Goal: Information Seeking & Learning: Learn about a topic

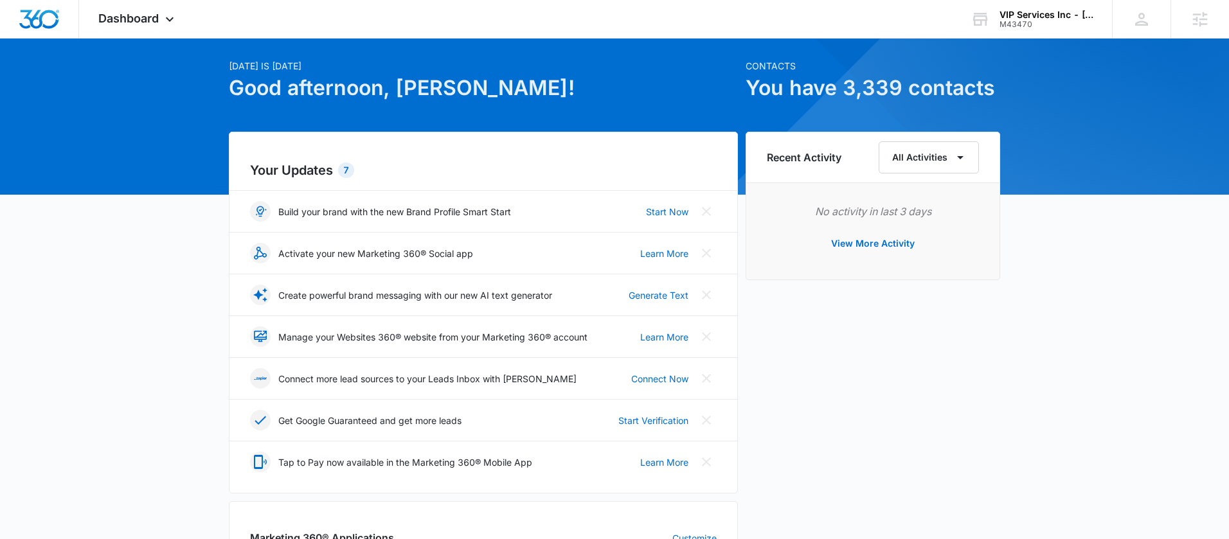
scroll to position [101, 0]
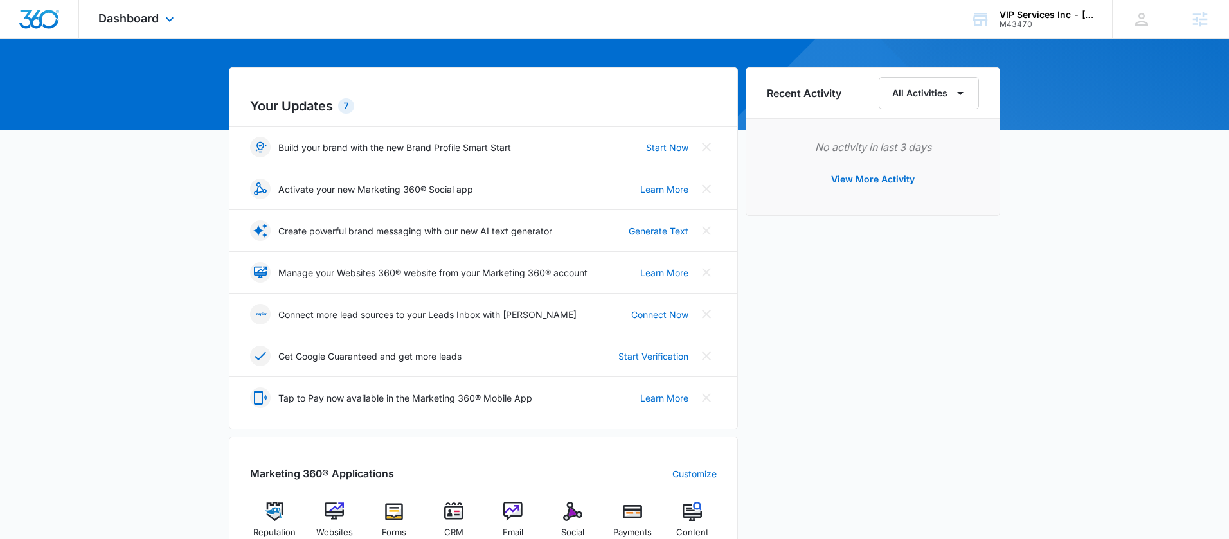
click at [161, 27] on div "Dashboard Apps Reputation Websites Forms CRM Email Social Payments POS Content …" at bounding box center [138, 19] width 118 height 38
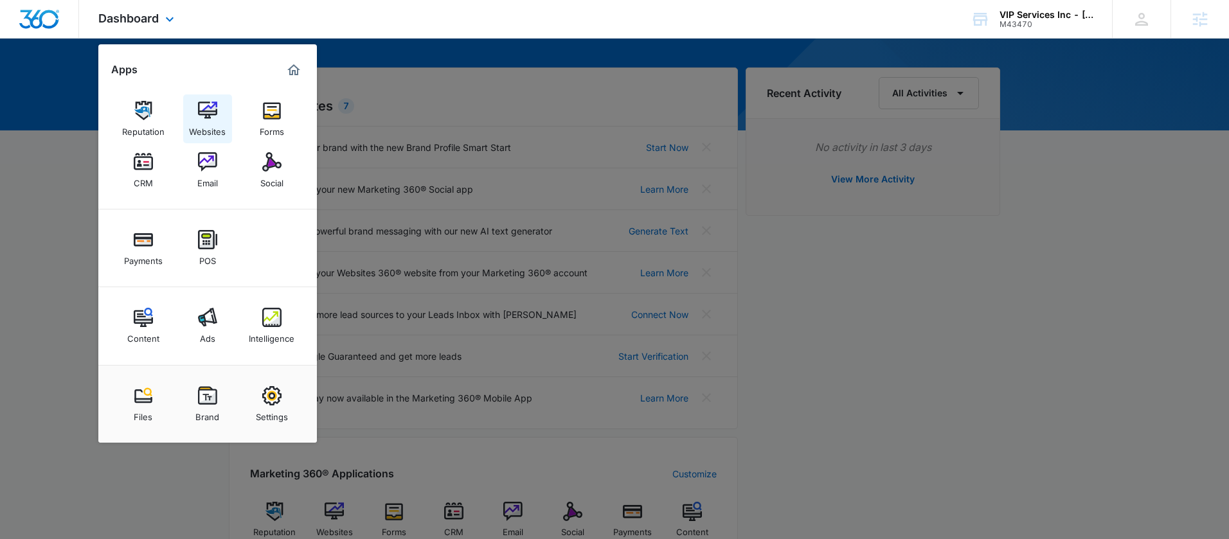
click at [215, 118] on img at bounding box center [207, 110] width 19 height 19
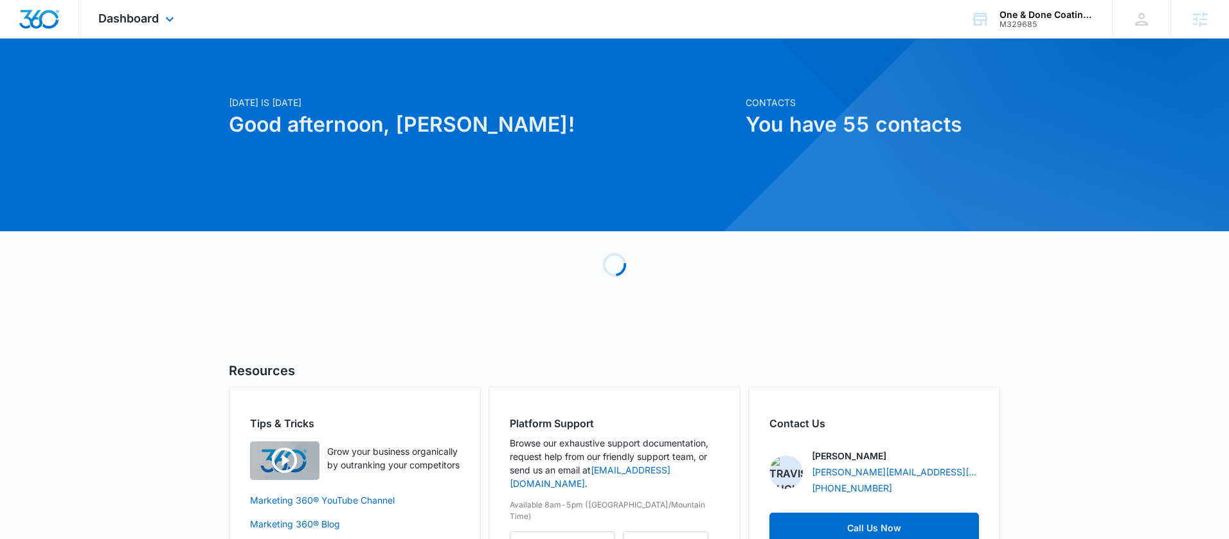
click at [150, 25] on div "Dashboard Apps Reputation Websites Forms CRM Email Social Payments POS Content …" at bounding box center [138, 19] width 118 height 38
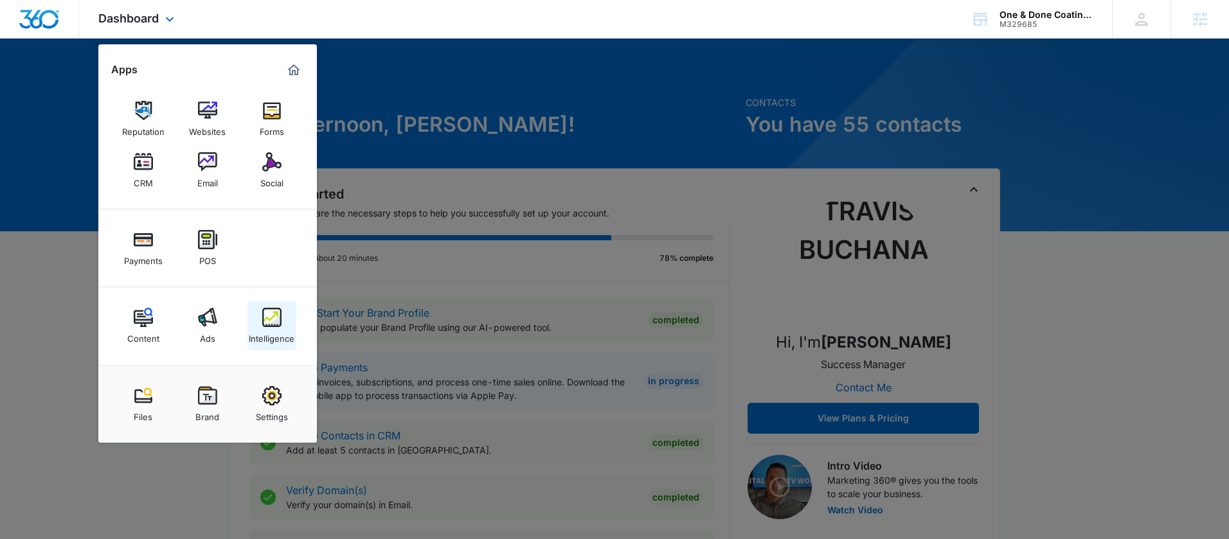
click at [296, 317] on link "Intelligence" at bounding box center [271, 325] width 49 height 49
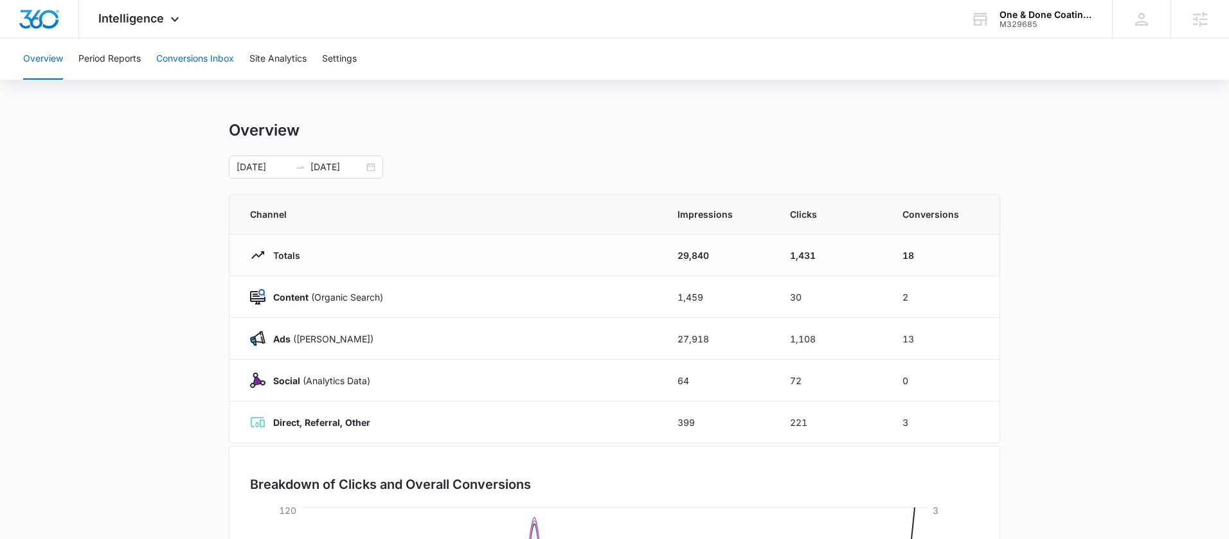
click at [188, 51] on button "Conversions Inbox" at bounding box center [195, 59] width 78 height 41
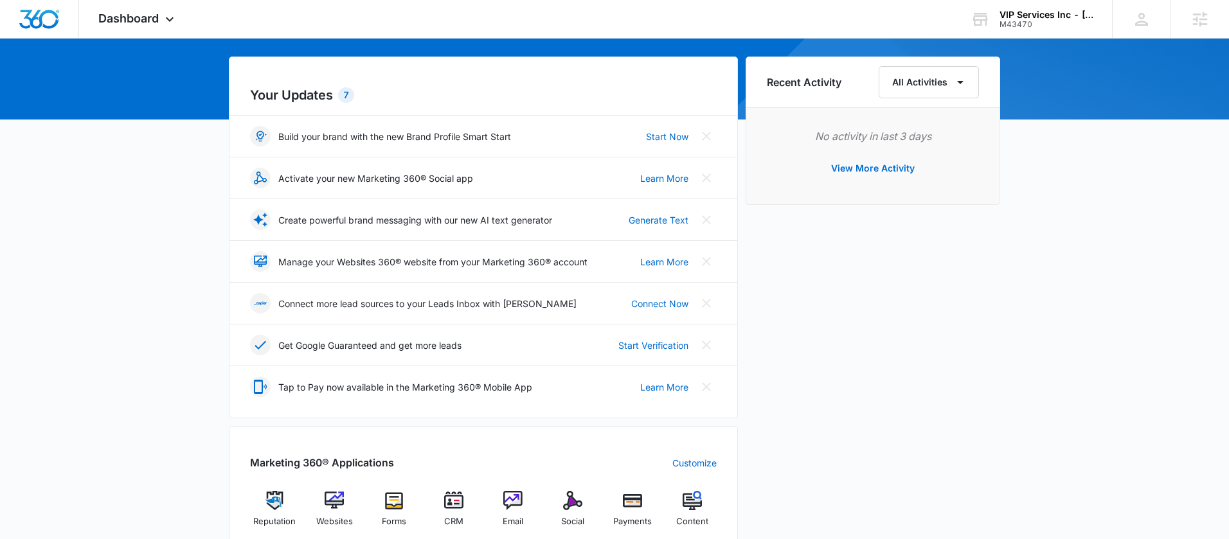
scroll to position [542, 0]
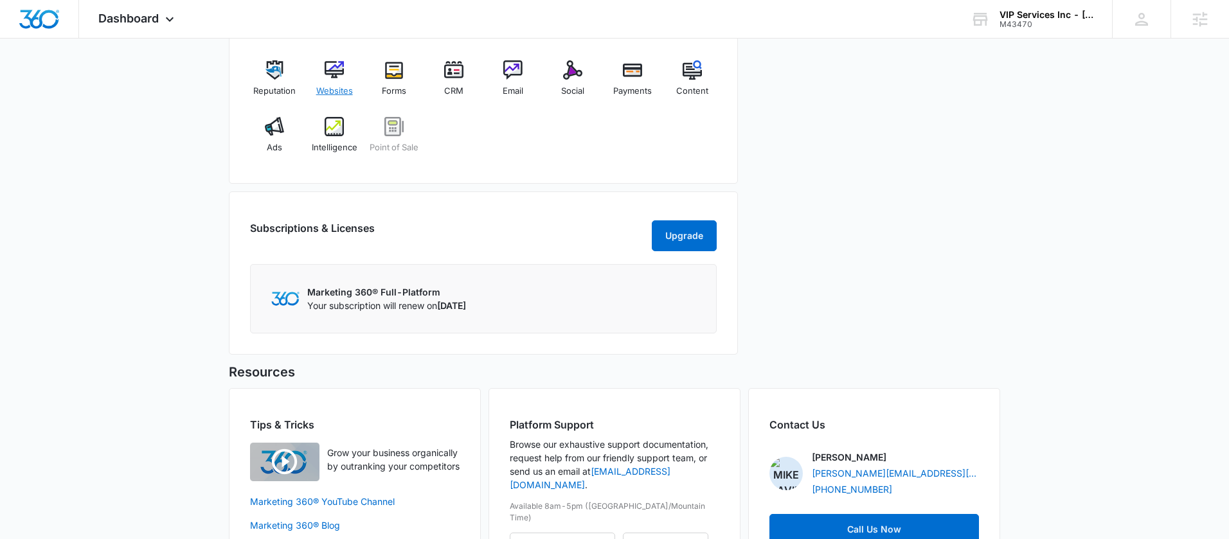
click at [325, 78] on img at bounding box center [334, 69] width 19 height 19
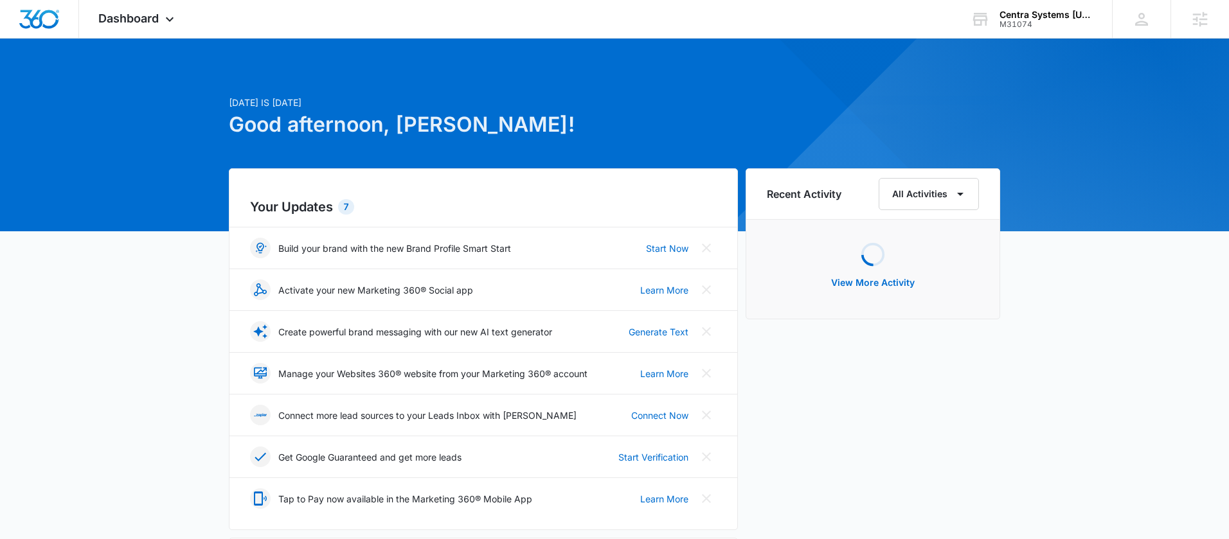
scroll to position [441, 0]
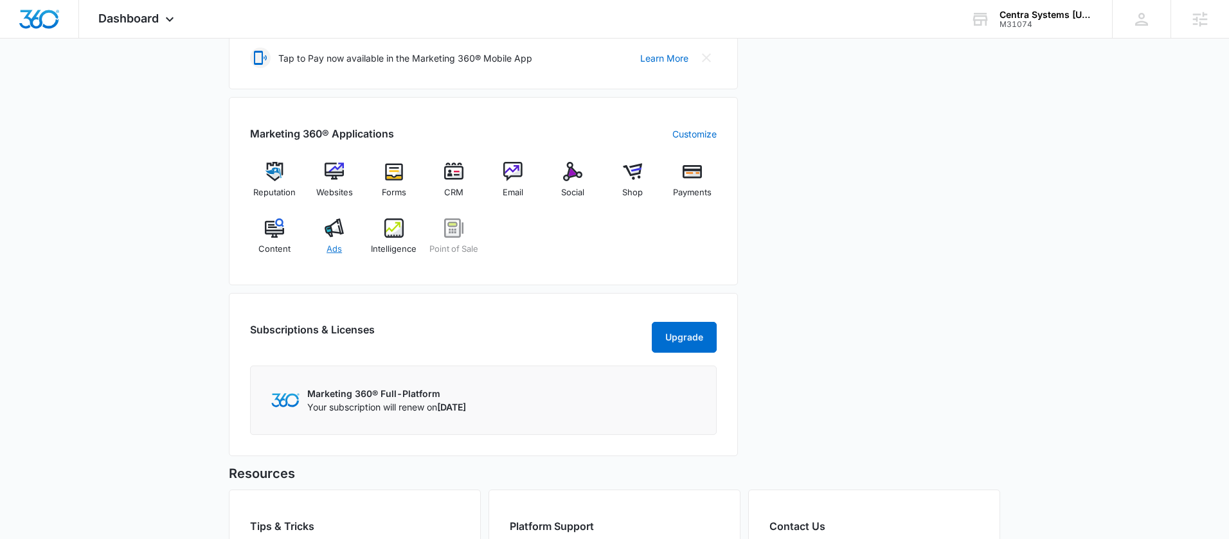
click at [349, 237] on div "Ads" at bounding box center [334, 242] width 49 height 46
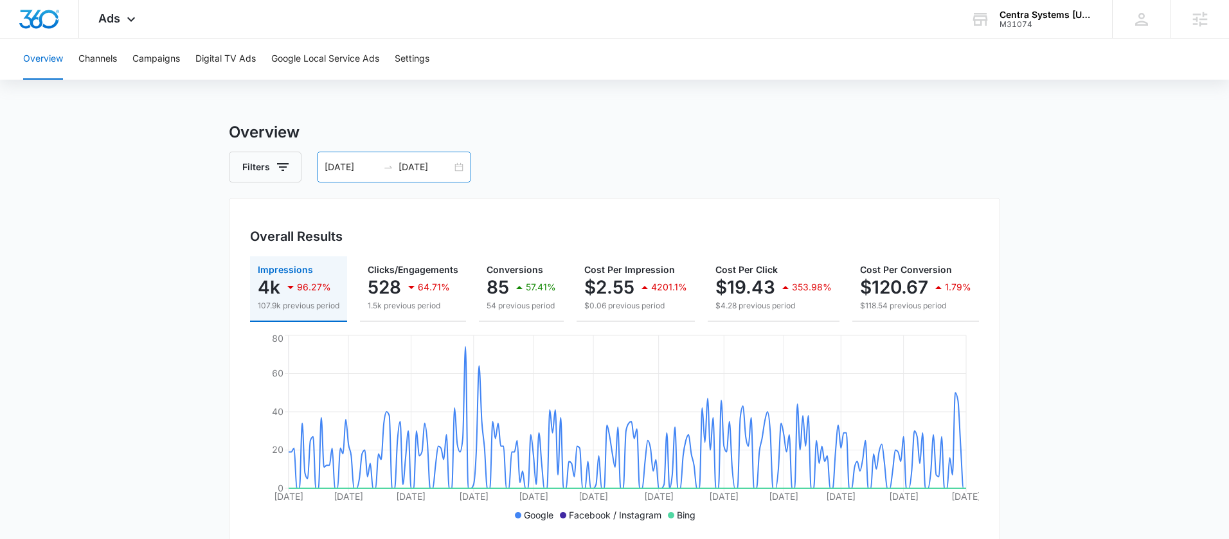
drag, startPoint x: 467, startPoint y: 169, endPoint x: 455, endPoint y: 167, distance: 11.7
click at [464, 169] on div "01/01/2025 09/07/2025" at bounding box center [394, 167] width 154 height 31
click at [455, 167] on div "01/01/2025 09/07/2025" at bounding box center [394, 167] width 154 height 31
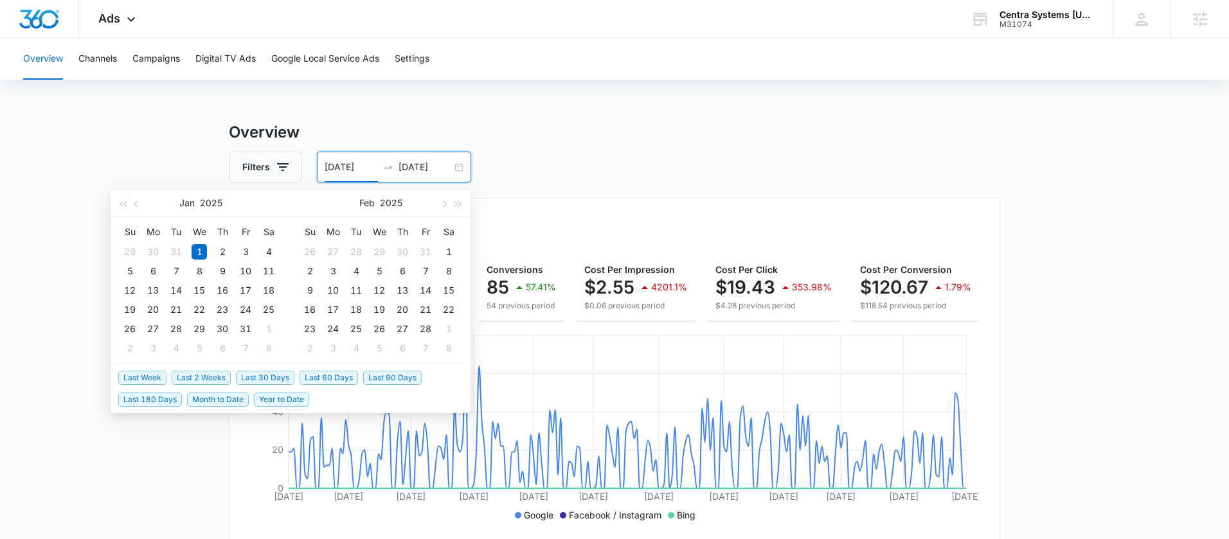
click at [278, 379] on span "Last 30 Days" at bounding box center [265, 378] width 58 height 14
type input "08/09/2025"
type input "09/08/2025"
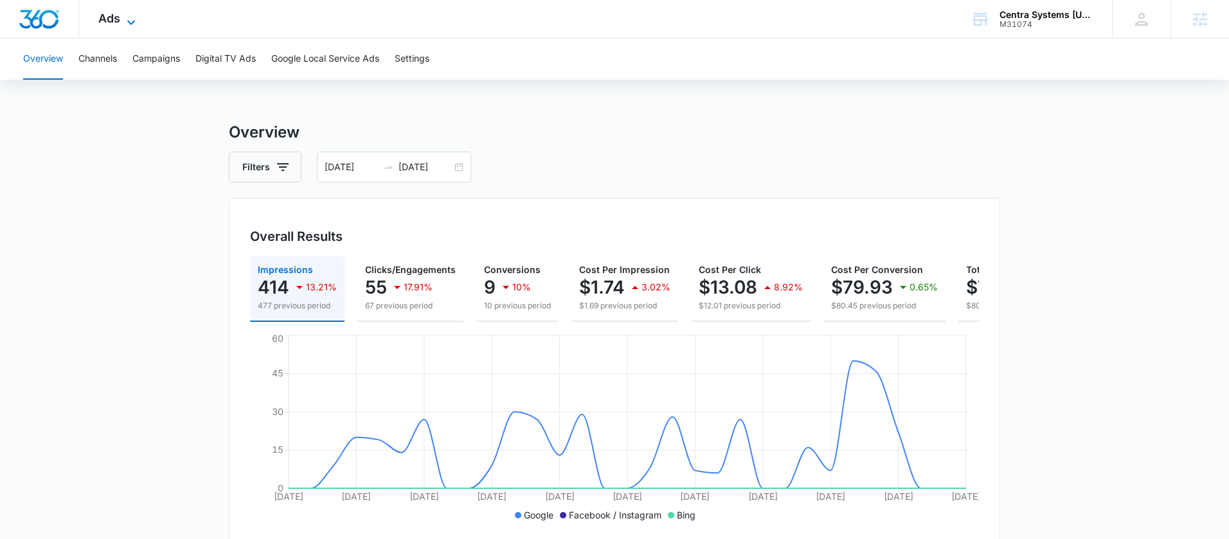
click at [109, 20] on span "Ads" at bounding box center [109, 18] width 22 height 13
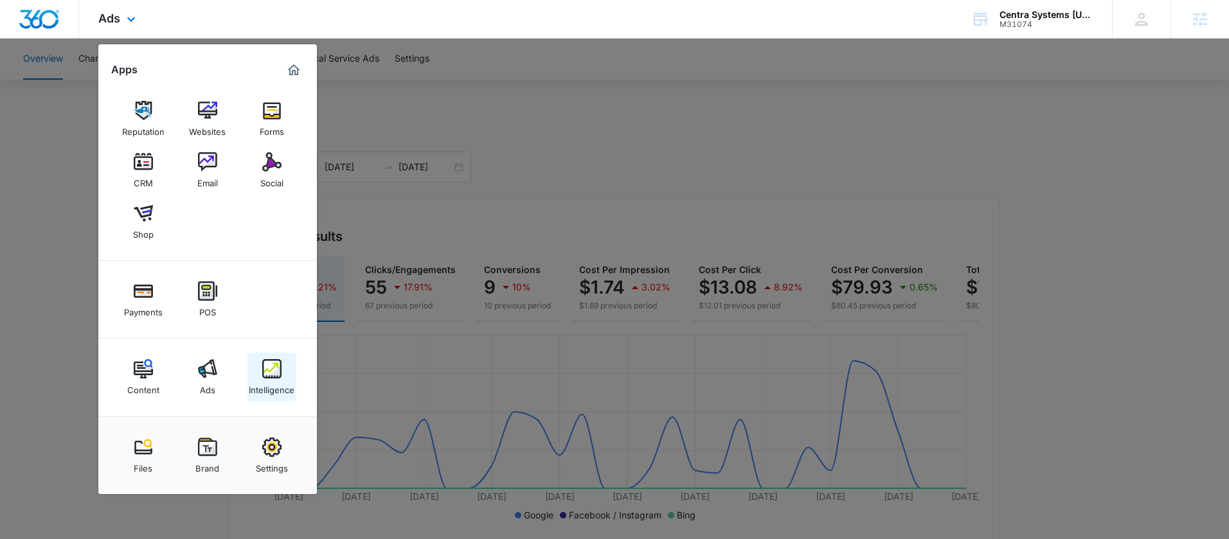
click at [259, 377] on link "Intelligence" at bounding box center [271, 377] width 49 height 49
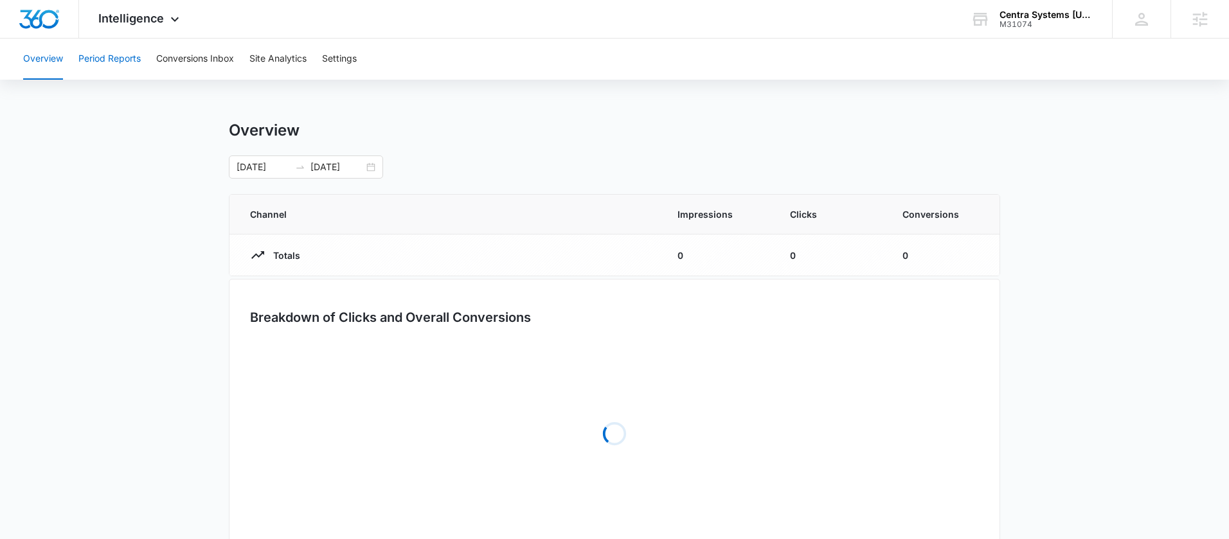
click at [121, 70] on button "Period Reports" at bounding box center [109, 59] width 62 height 41
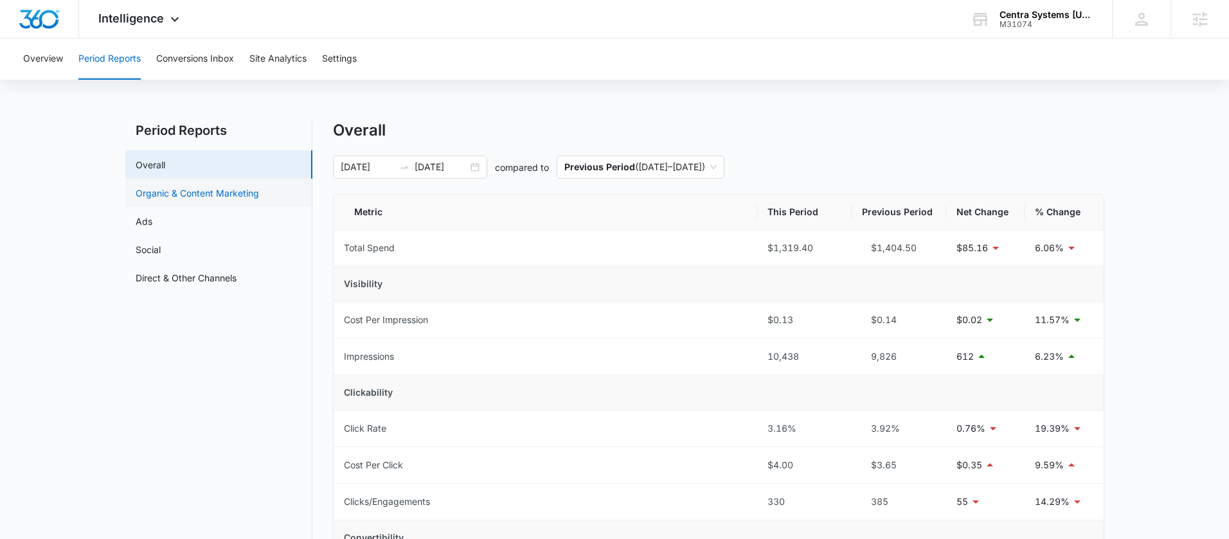
click at [156, 186] on link "Organic & Content Marketing" at bounding box center [197, 192] width 123 height 13
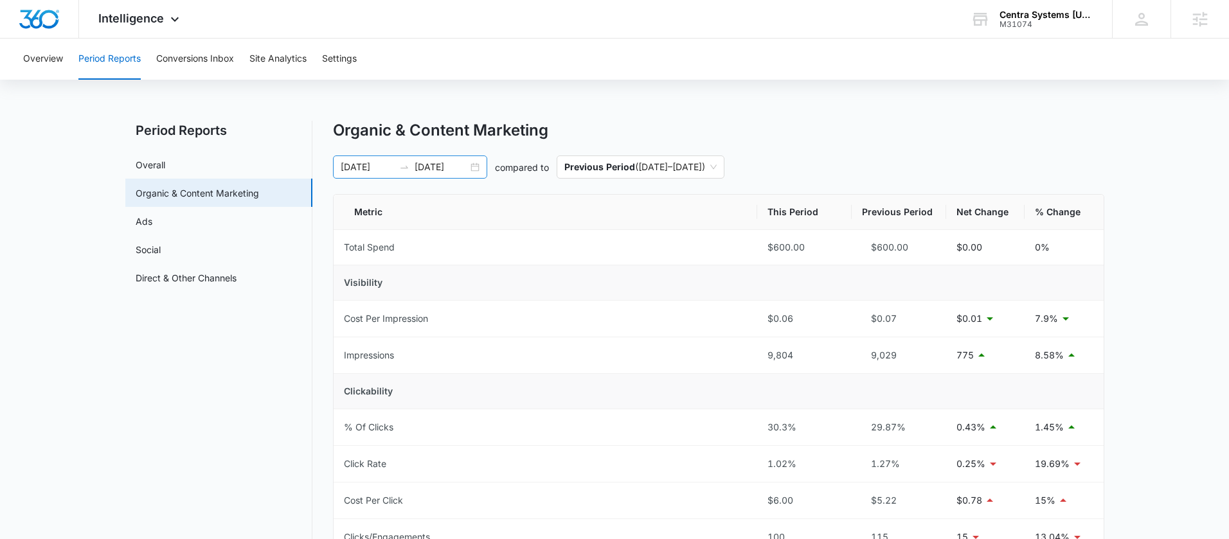
click at [478, 171] on div "08/09/2025 09/08/2025" at bounding box center [410, 167] width 154 height 23
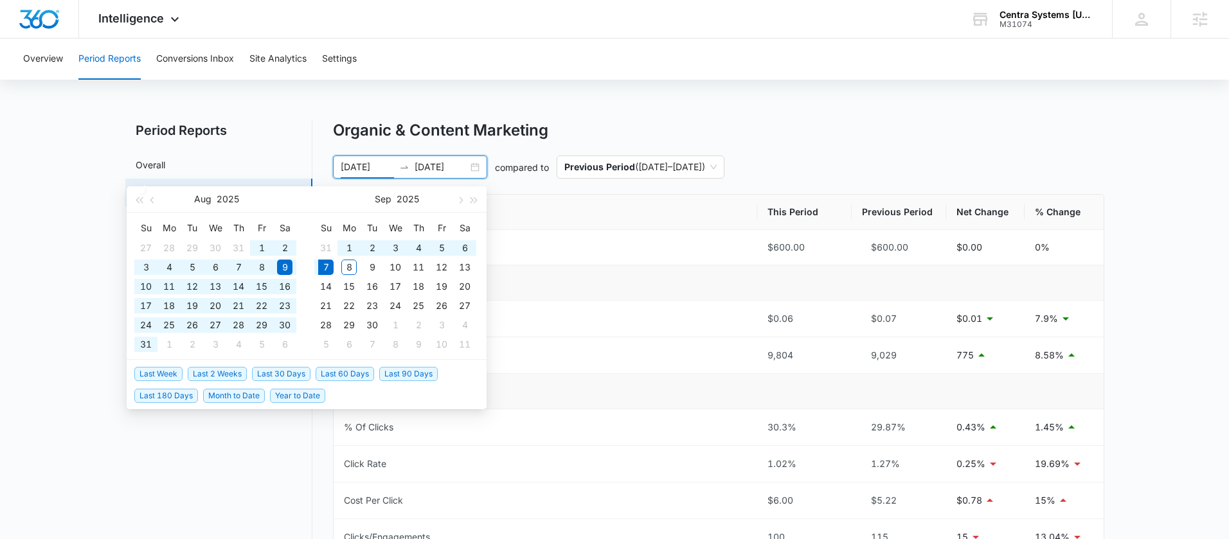
click at [278, 398] on span "Year to Date" at bounding box center [297, 396] width 55 height 14
type input "01/01/2025"
type input "09/07/2025"
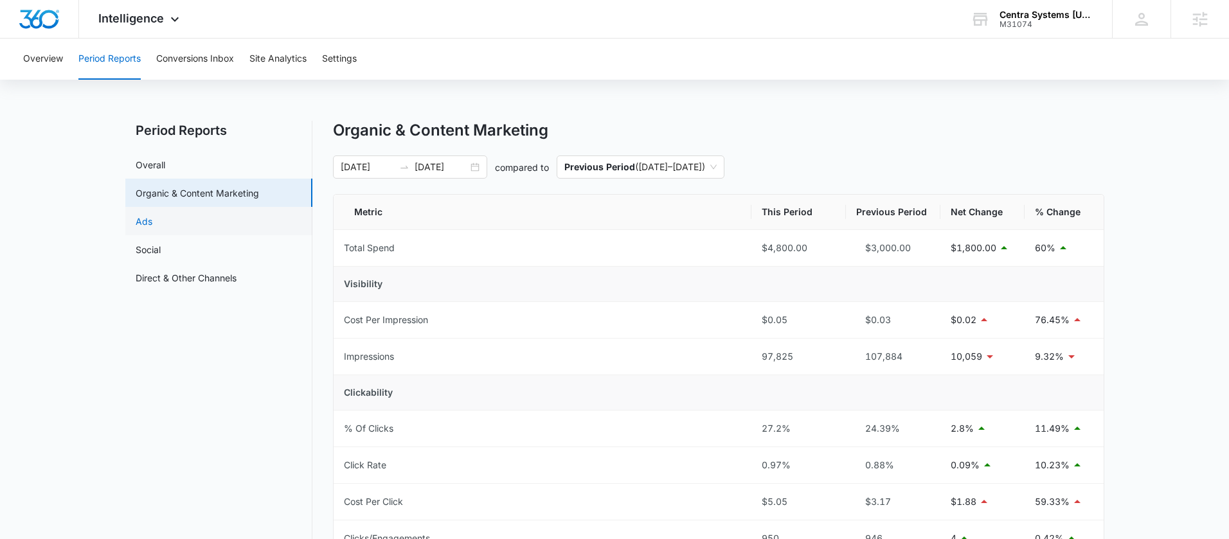
click at [152, 215] on link "Ads" at bounding box center [144, 221] width 17 height 13
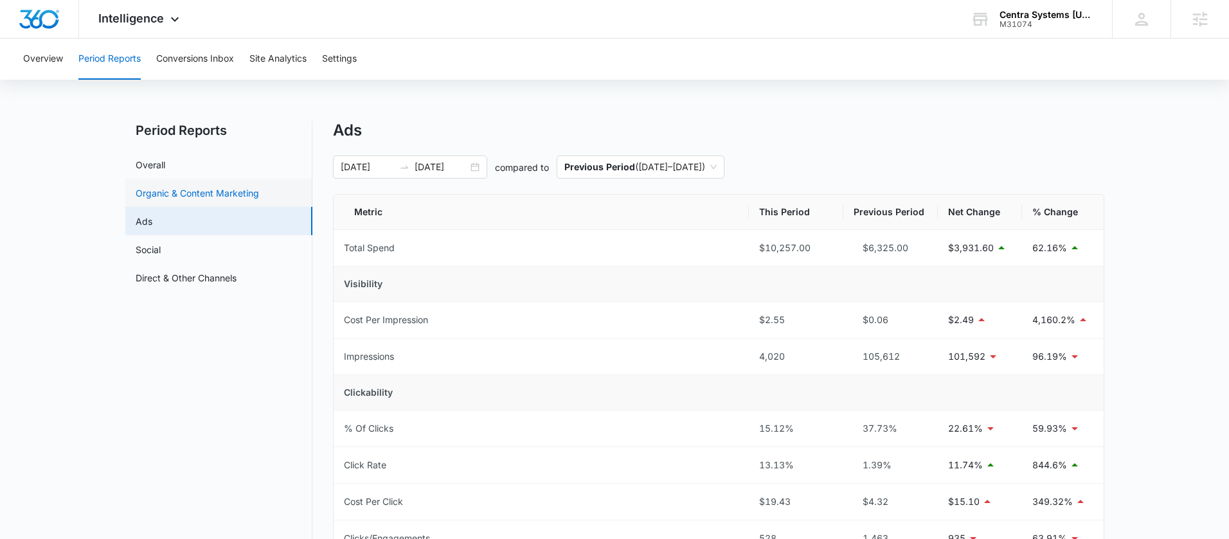
click at [193, 186] on link "Organic & Content Marketing" at bounding box center [197, 192] width 123 height 13
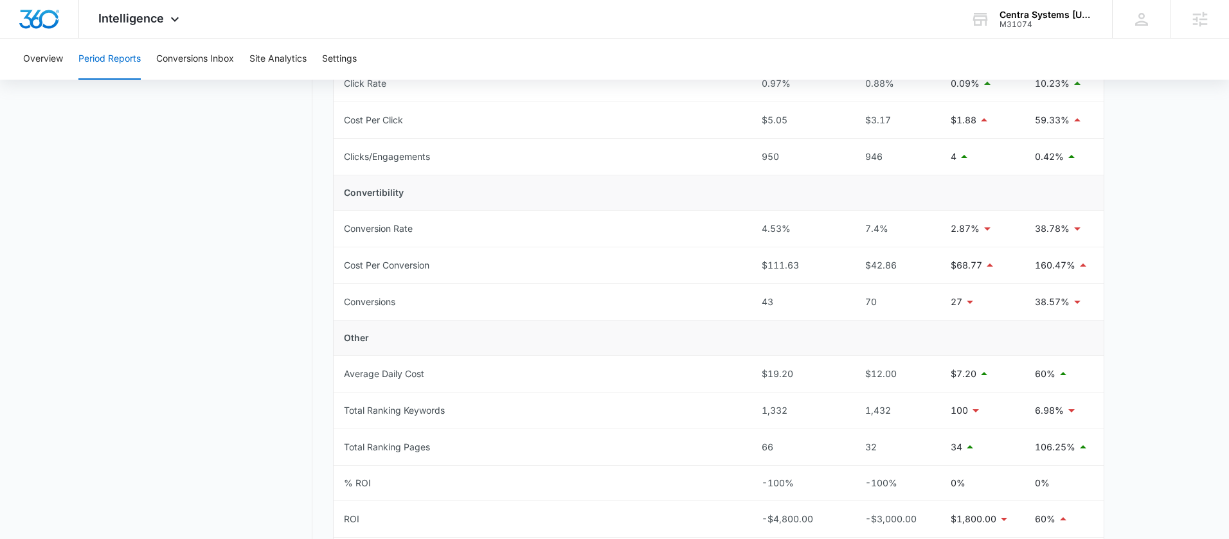
scroll to position [478, 0]
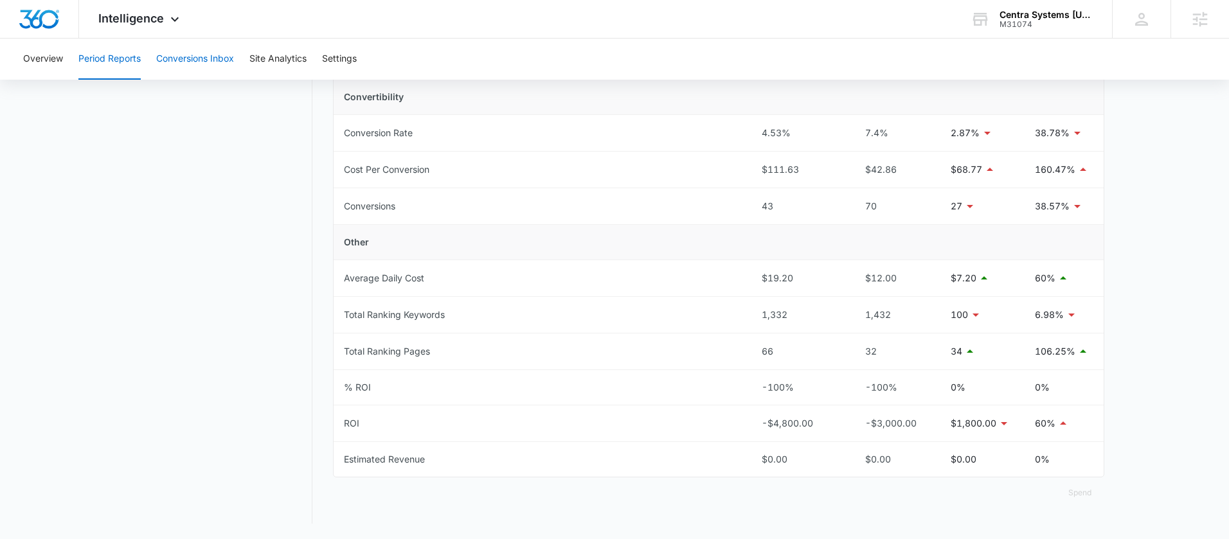
click at [206, 62] on button "Conversions Inbox" at bounding box center [195, 59] width 78 height 41
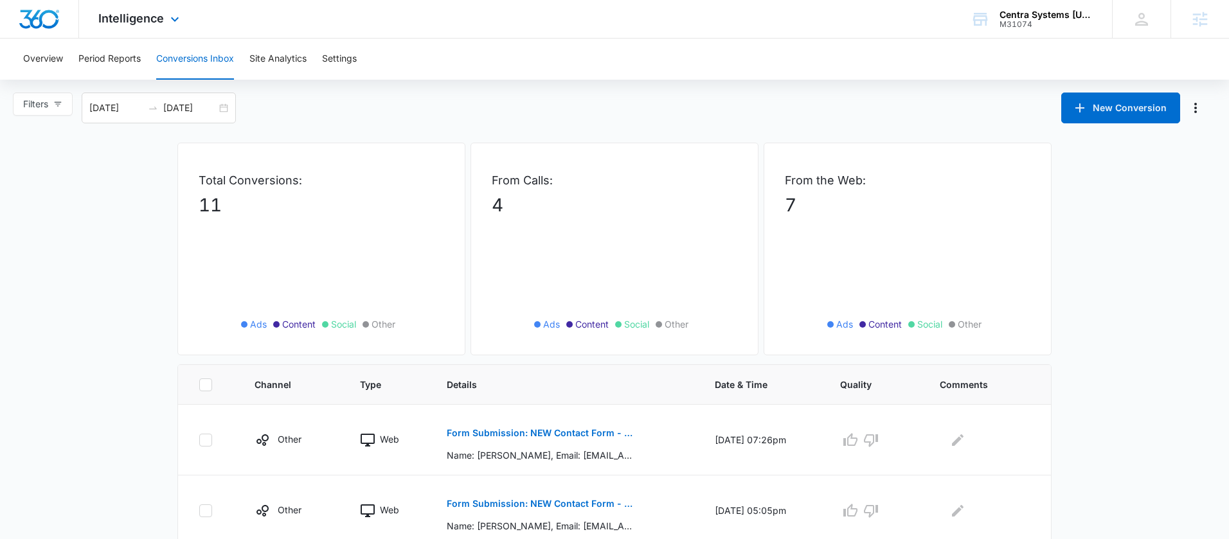
click at [165, 24] on div "Intelligence Apps Reputation Websites Forms CRM Email Social Shop Payments POS …" at bounding box center [140, 19] width 123 height 38
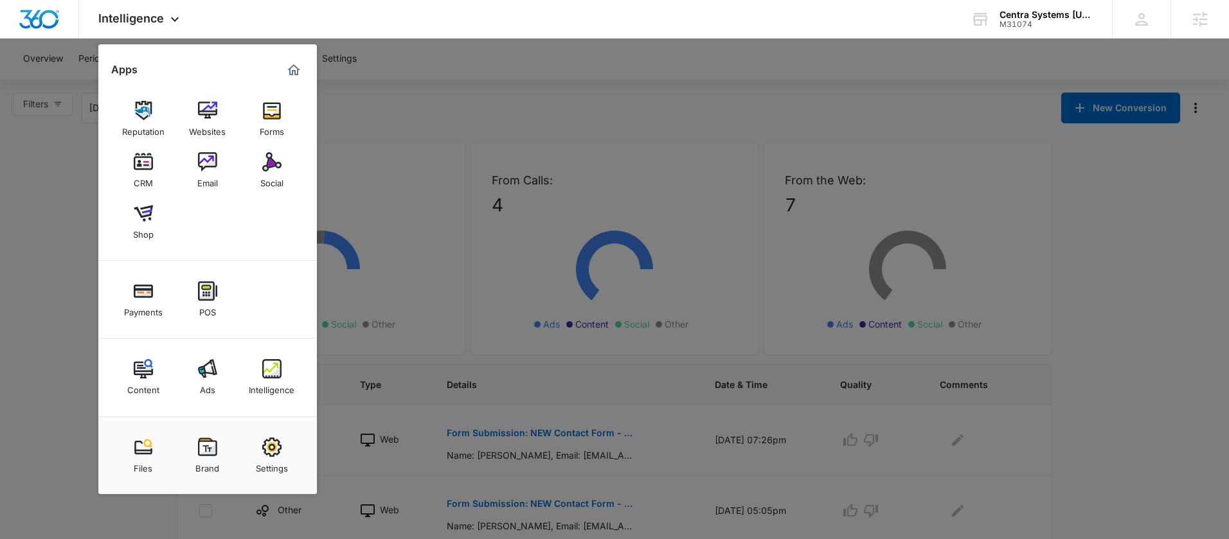
click at [410, 106] on div at bounding box center [614, 269] width 1229 height 539
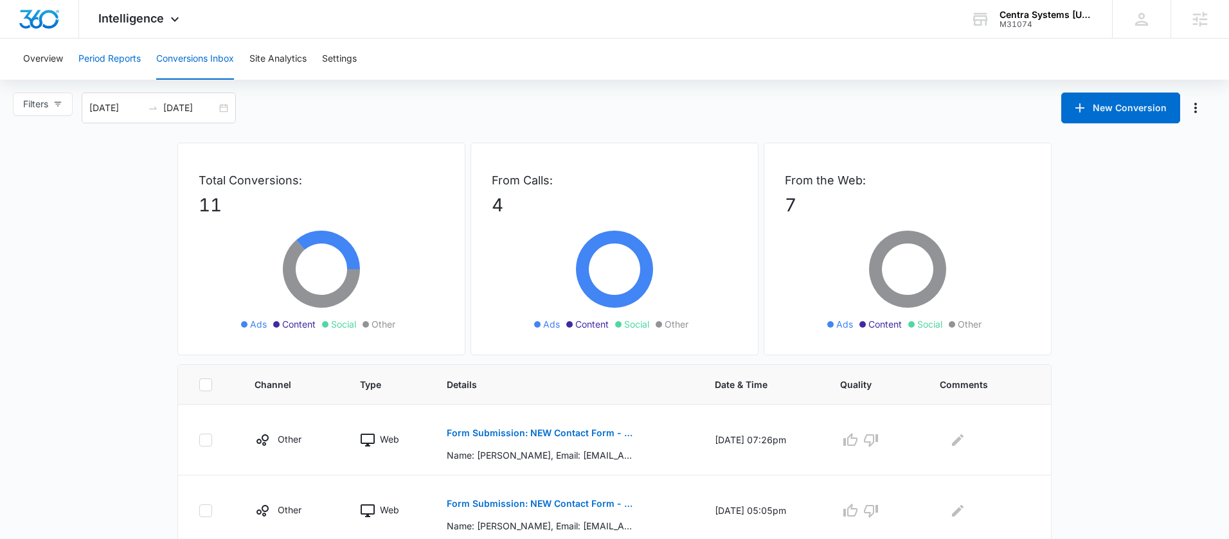
click at [121, 51] on button "Period Reports" at bounding box center [109, 59] width 62 height 41
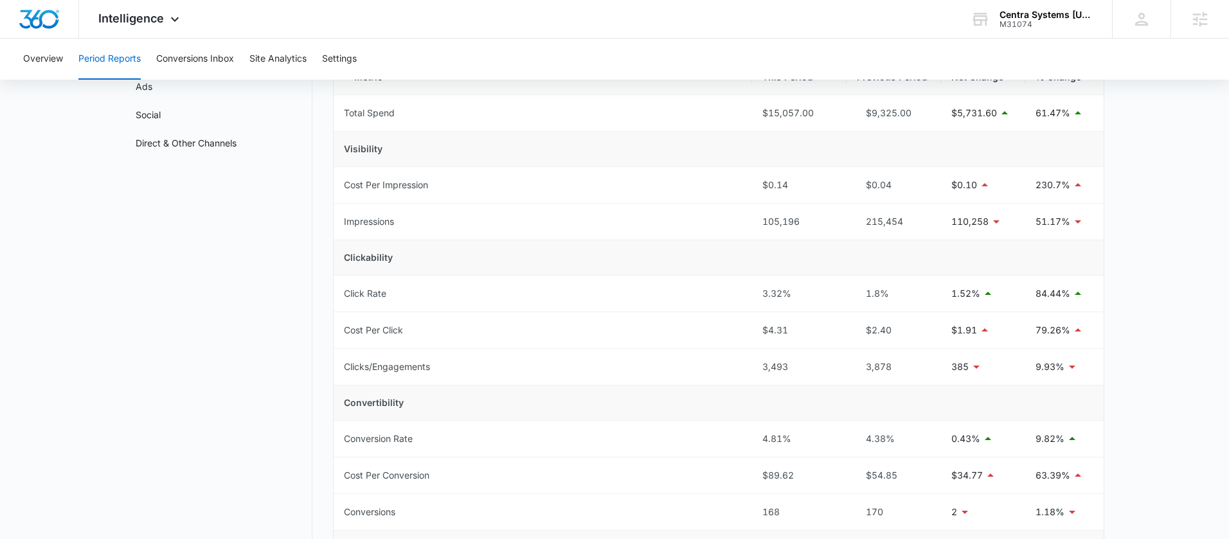
scroll to position [136, 0]
drag, startPoint x: 942, startPoint y: 222, endPoint x: 998, endPoint y: 224, distance: 55.9
click at [998, 224] on td "110,258" at bounding box center [983, 221] width 84 height 37
click at [949, 247] on td "Clickability" at bounding box center [719, 257] width 770 height 35
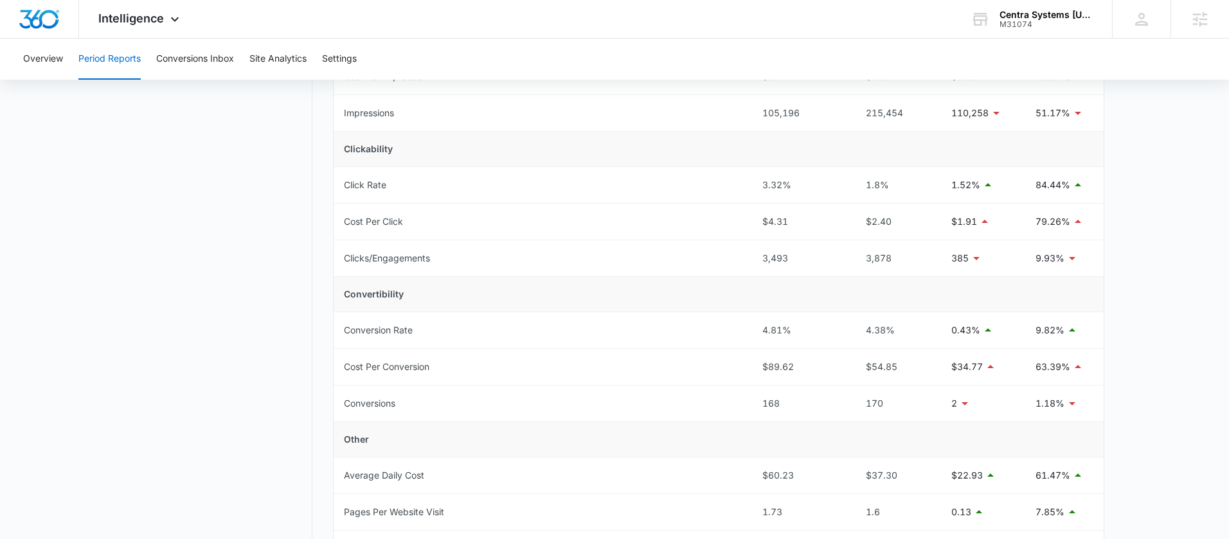
scroll to position [231, 0]
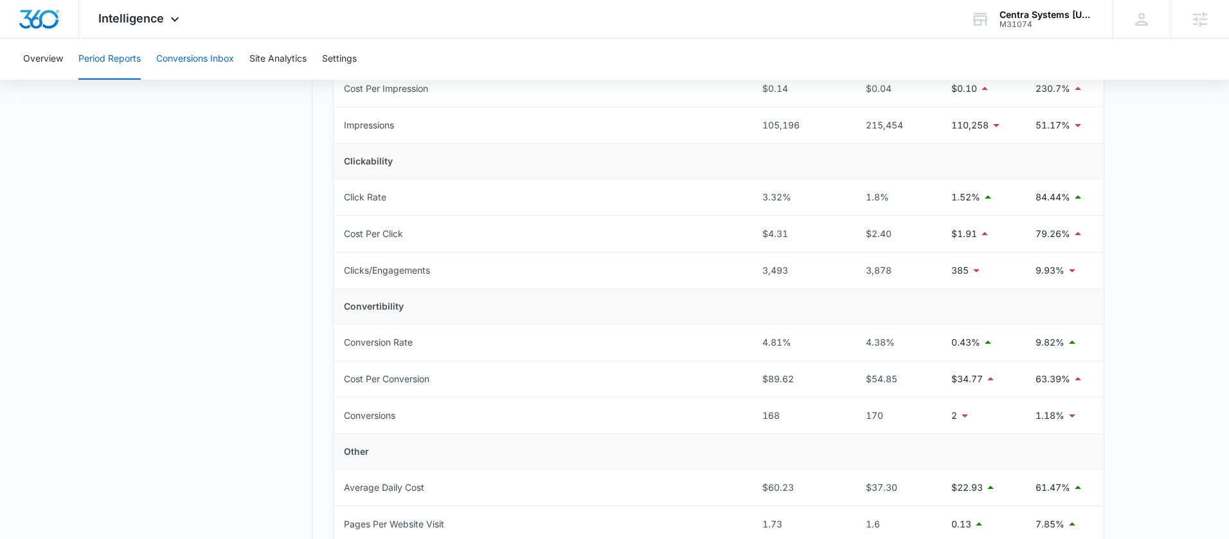
click at [214, 57] on button "Conversions Inbox" at bounding box center [195, 59] width 78 height 41
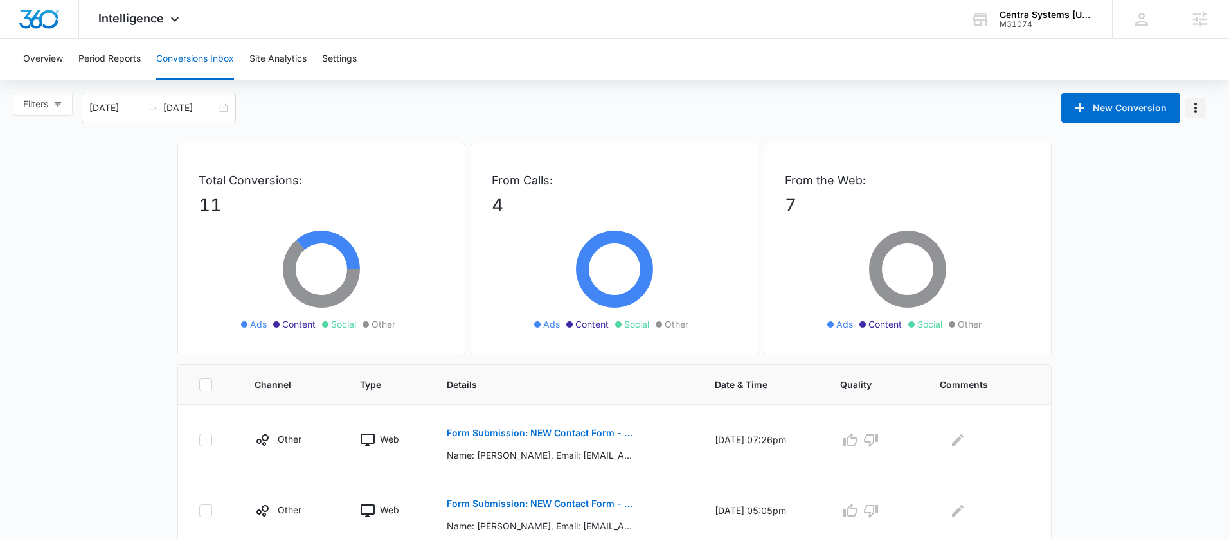
click at [1192, 106] on icon "Manage Numbers" at bounding box center [1195, 107] width 15 height 15
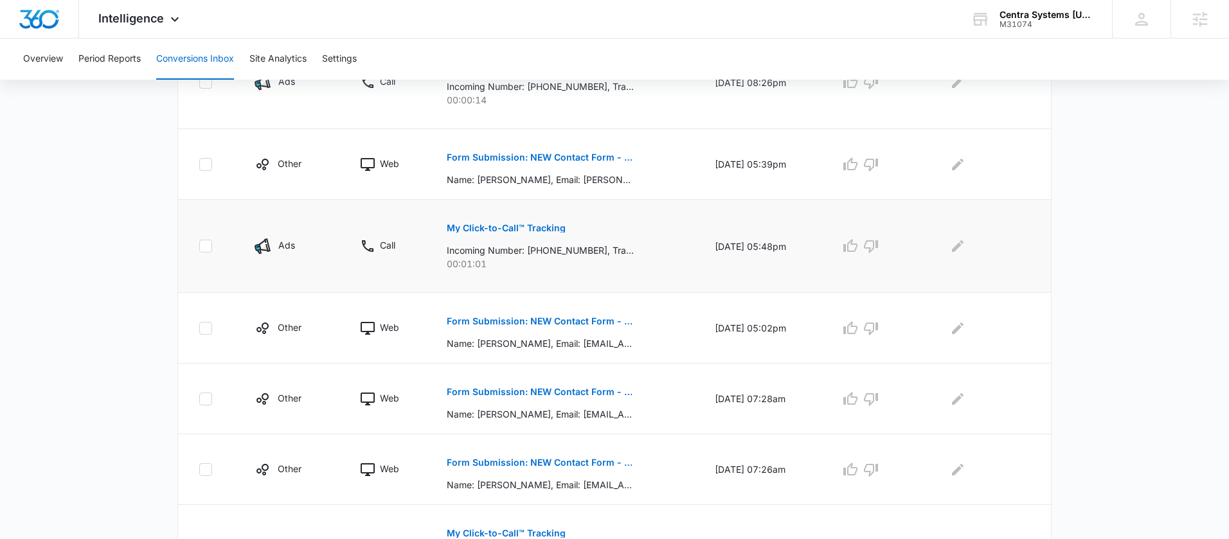
scroll to position [579, 0]
drag, startPoint x: 530, startPoint y: 251, endPoint x: 590, endPoint y: 251, distance: 60.4
click at [590, 251] on p "Incoming Number: +18326713679, Tracking Number: +18332059436, Ring To: +1808877…" at bounding box center [540, 252] width 187 height 13
click at [562, 283] on td "My Click-to-Call™ Tracking Incoming Number: +18326713679, Tracking Number: +183…" at bounding box center [565, 248] width 268 height 93
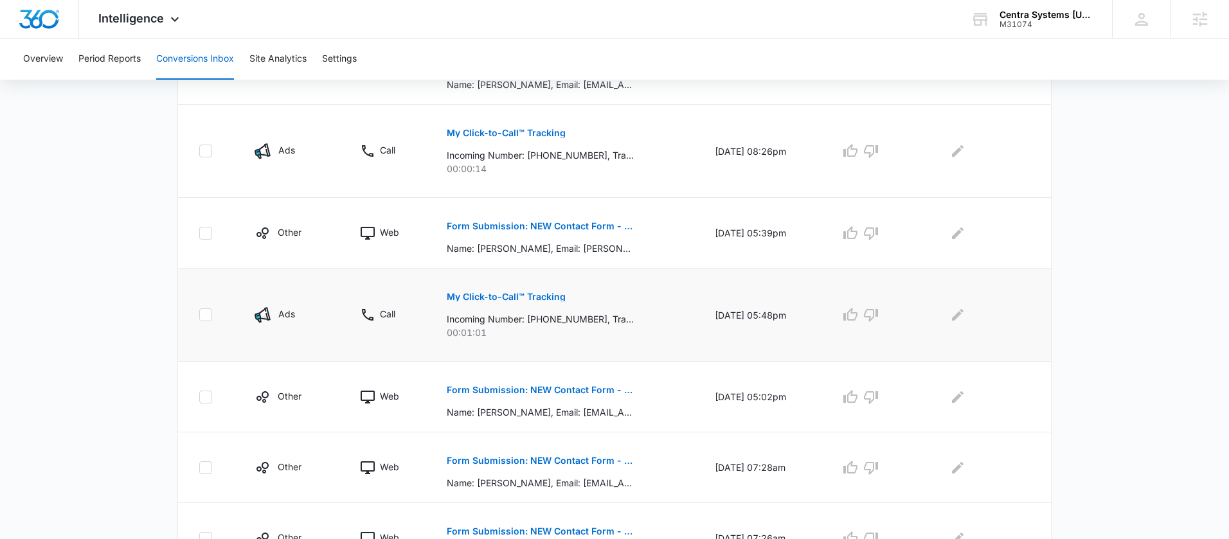
scroll to position [508, 0]
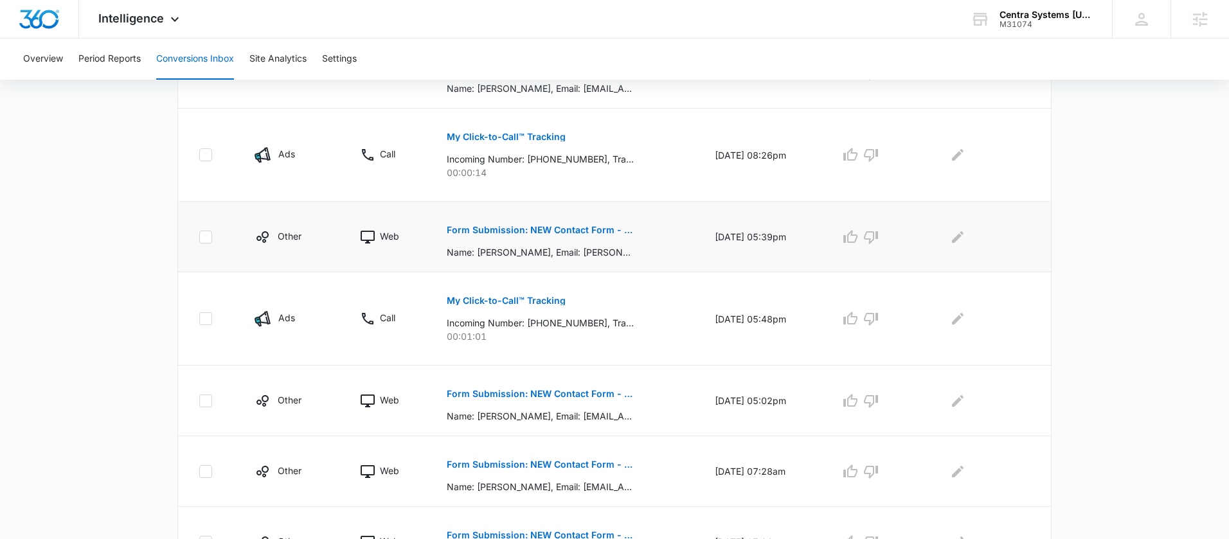
click at [558, 235] on button "Form Submission: NEW Contact Form - M31074 - Centra Systems Hawaii - 0KSH" at bounding box center [540, 230] width 187 height 31
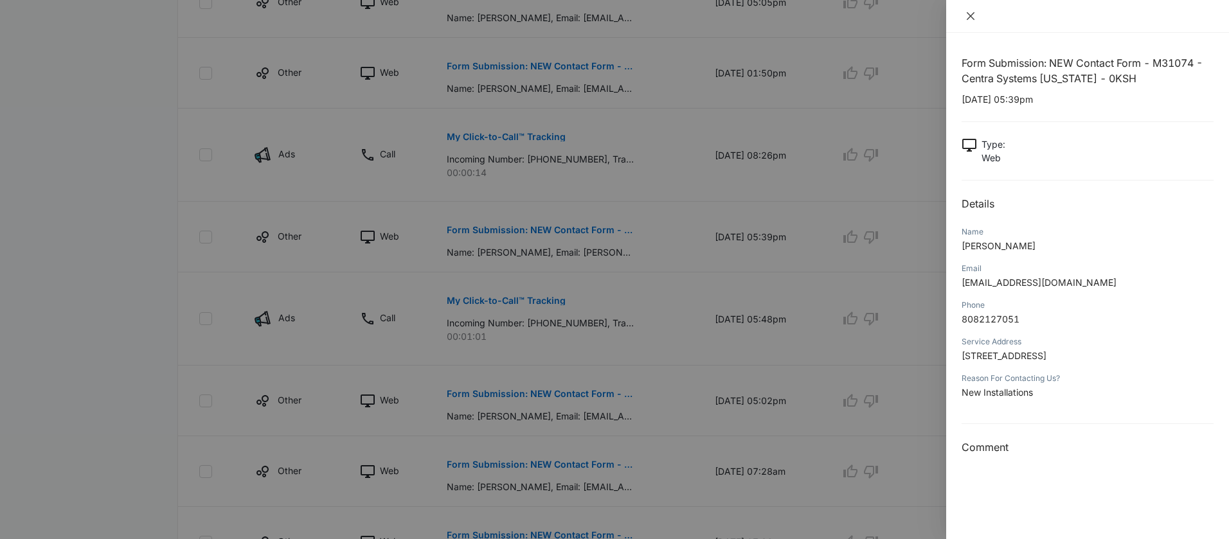
click at [971, 17] on icon "close" at bounding box center [971, 16] width 8 height 8
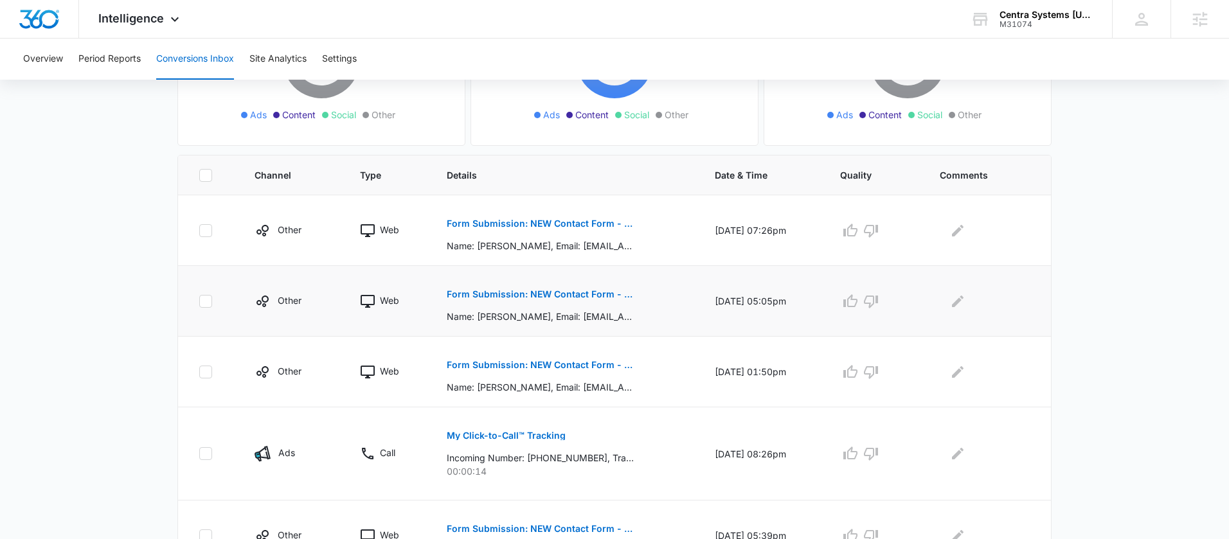
scroll to position [219, 0]
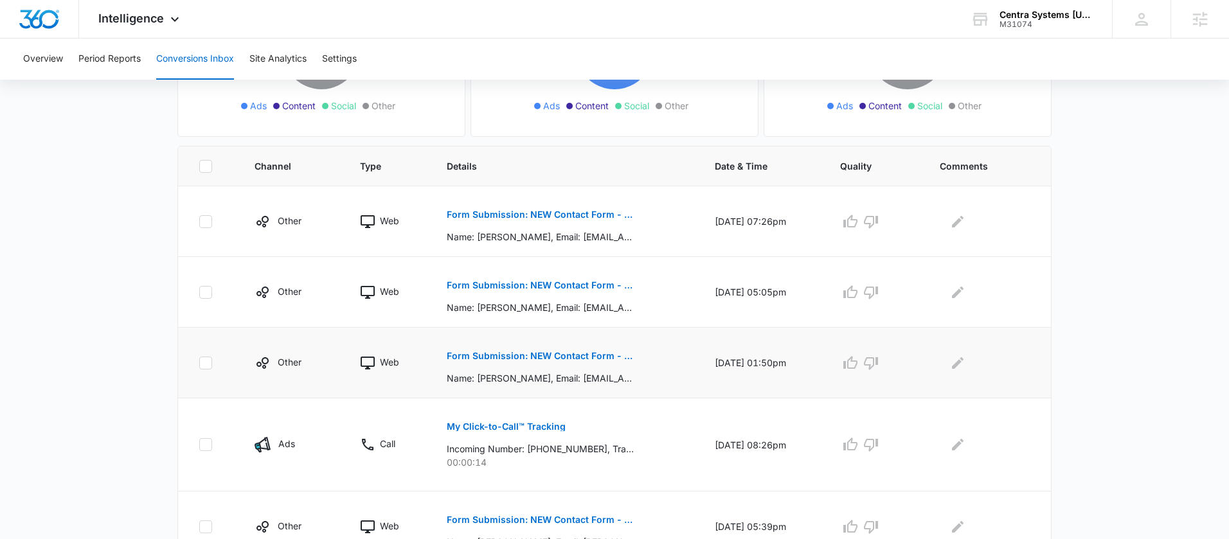
click at [538, 354] on p "Form Submission: NEW Contact Form - M31074 - Centra Systems Hawaii - 0KSH" at bounding box center [540, 356] width 187 height 9
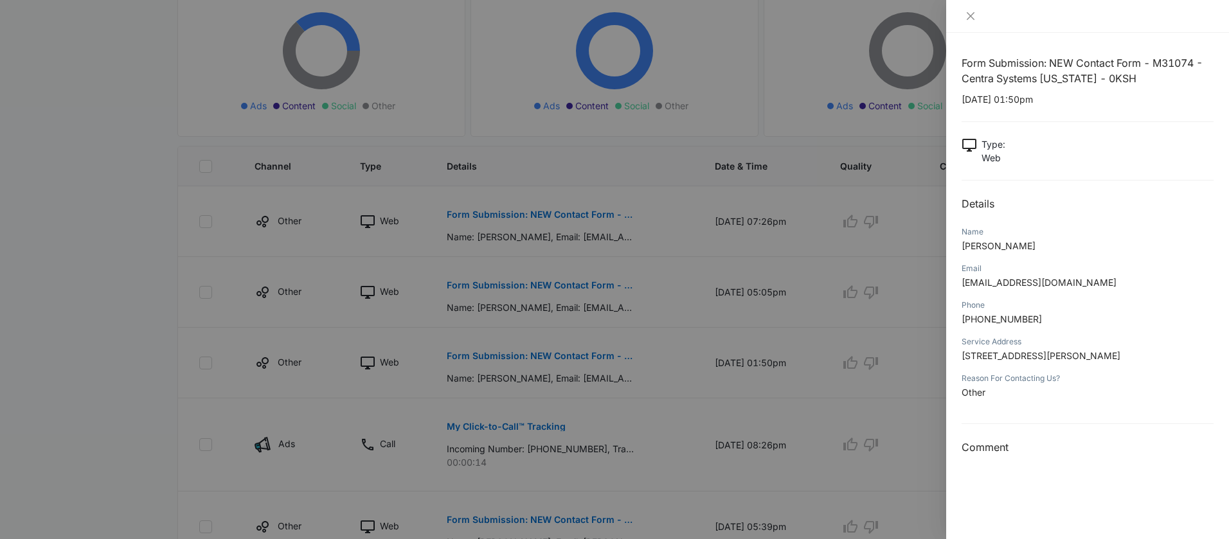
click at [617, 338] on div at bounding box center [614, 269] width 1229 height 539
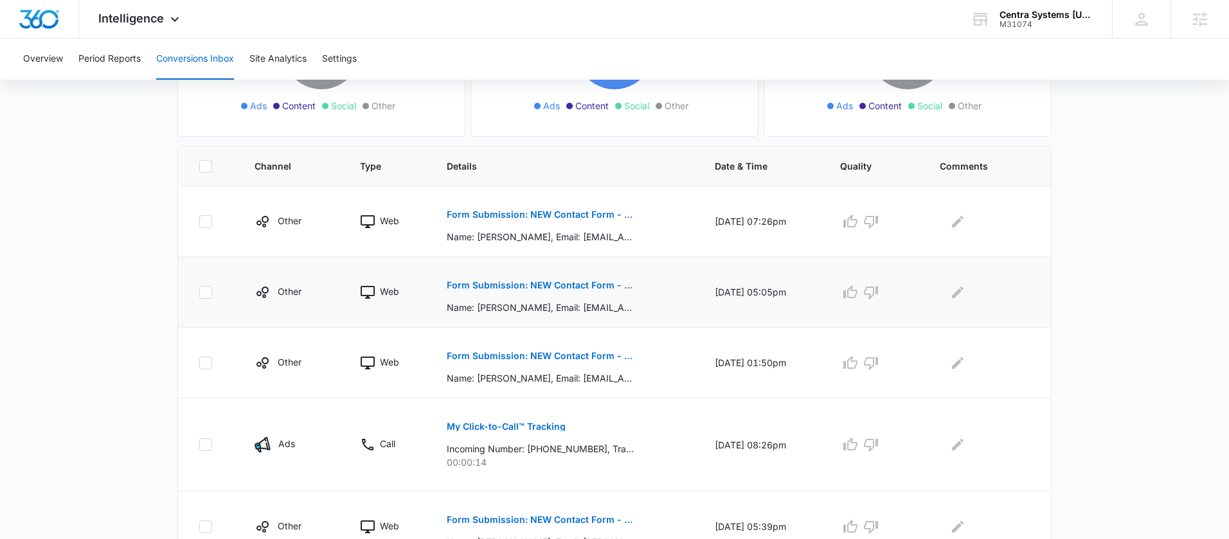
click at [577, 289] on p "Form Submission: NEW Contact Form - M31074 - Centra Systems Hawaii - 0KSH" at bounding box center [540, 285] width 187 height 9
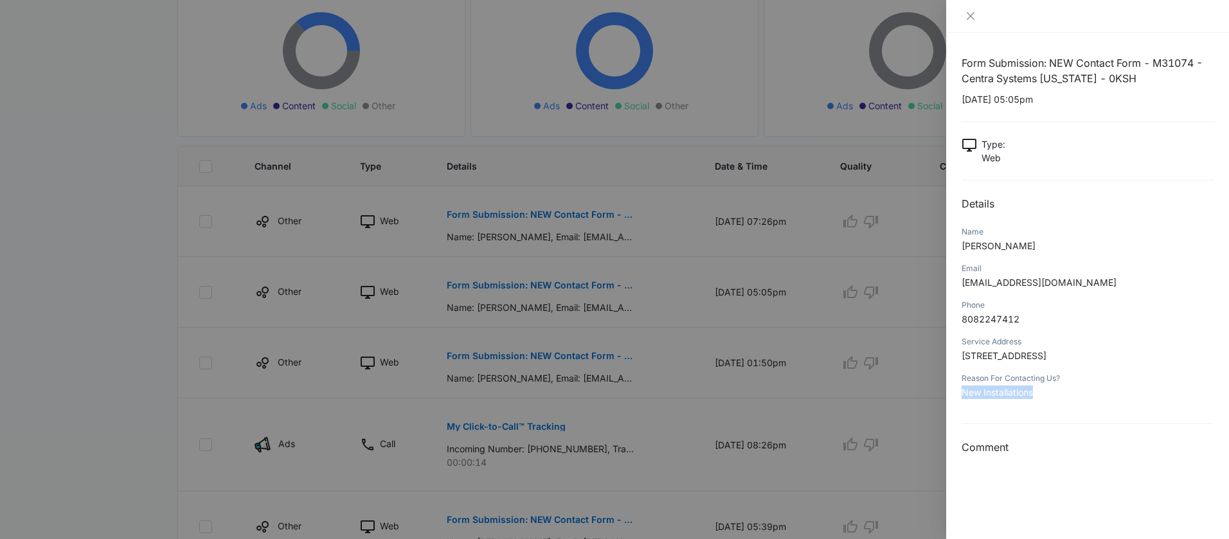
drag, startPoint x: 1050, startPoint y: 395, endPoint x: 958, endPoint y: 395, distance: 91.9
click at [958, 395] on div "Form Submission: NEW Contact Form - M31074 - Centra Systems Hawaii - 0KSH 08/27…" at bounding box center [1087, 286] width 283 height 506
click at [1115, 394] on p "New Installations" at bounding box center [1088, 392] width 252 height 13
click at [597, 298] on div at bounding box center [614, 269] width 1229 height 539
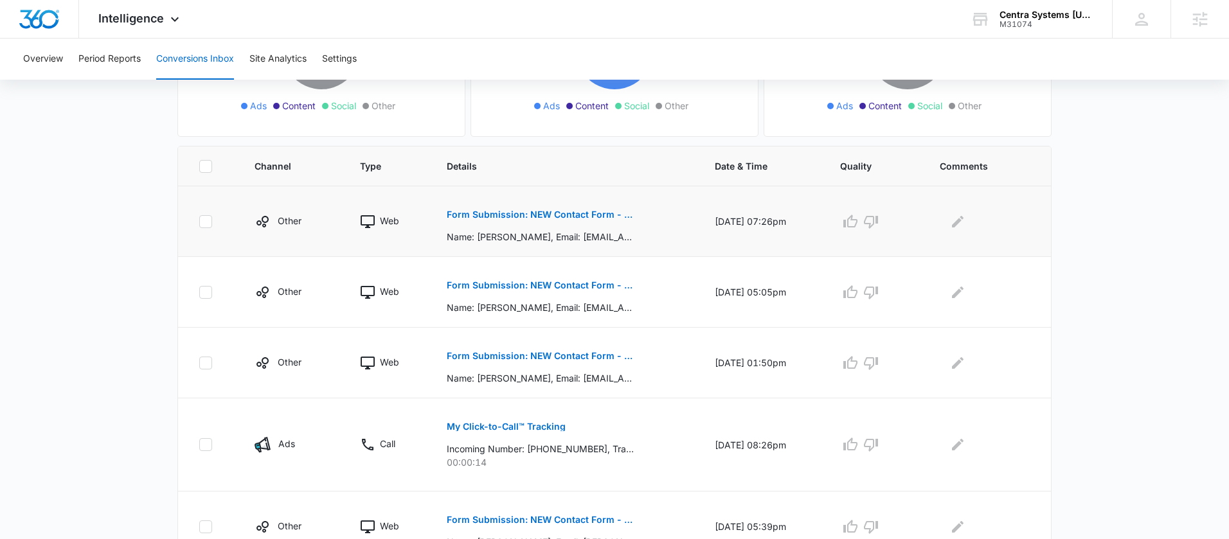
click at [562, 217] on p "Form Submission: NEW Contact Form - M31074 - Centra Systems Hawaii - 0KSH" at bounding box center [540, 214] width 187 height 9
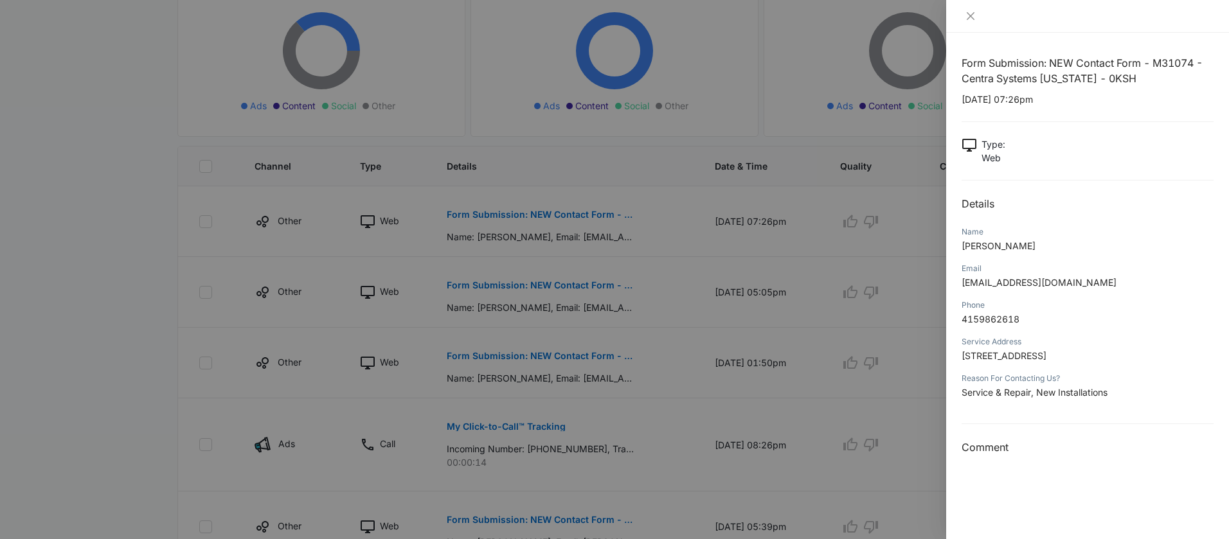
drag, startPoint x: 1055, startPoint y: 367, endPoint x: 958, endPoint y: 356, distance: 98.3
click at [958, 356] on div "Form Submission: NEW Contact Form - M31074 - Centra Systems Hawaii - 0KSH 08/27…" at bounding box center [1087, 286] width 283 height 506
click at [643, 278] on div at bounding box center [614, 269] width 1229 height 539
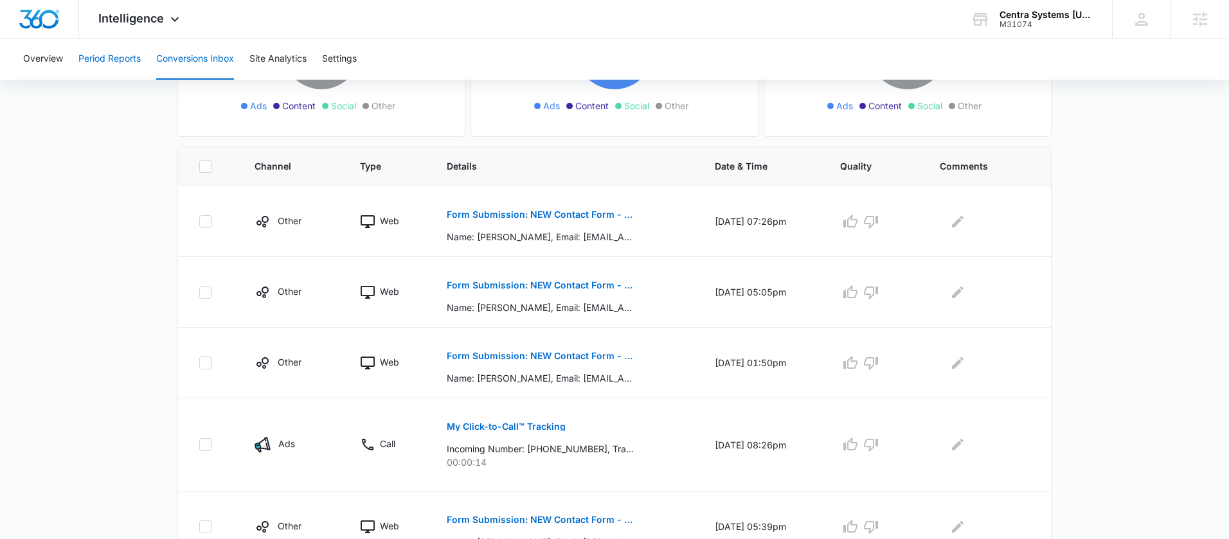
click at [113, 58] on button "Period Reports" at bounding box center [109, 59] width 62 height 41
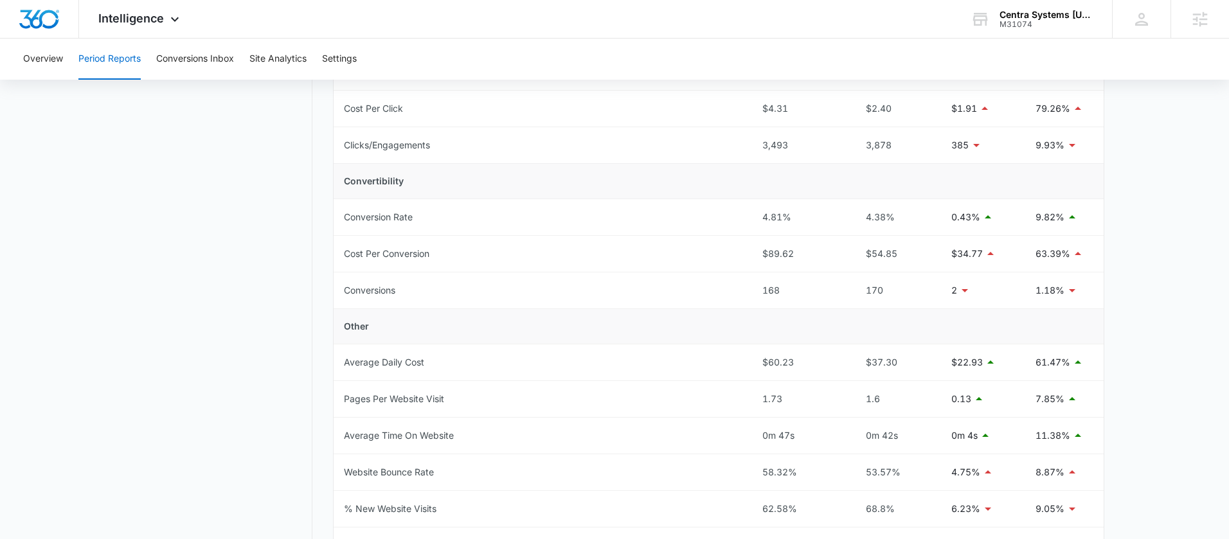
scroll to position [363, 0]
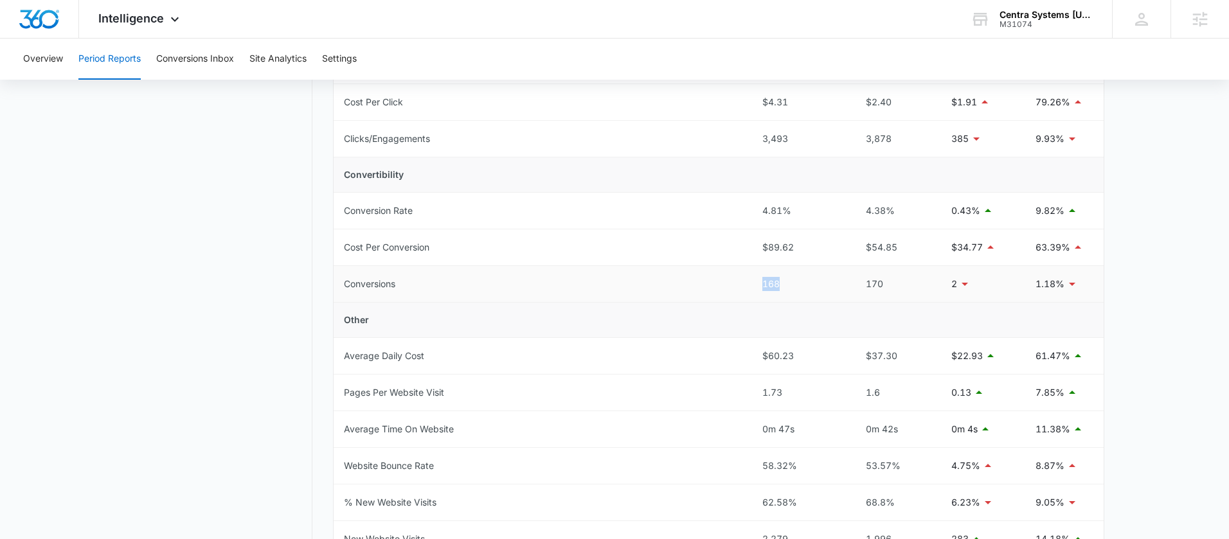
drag, startPoint x: 753, startPoint y: 281, endPoint x: 796, endPoint y: 280, distance: 43.1
click at [796, 280] on td "168" at bounding box center [799, 284] width 94 height 37
click at [807, 282] on div "168" at bounding box center [799, 284] width 74 height 14
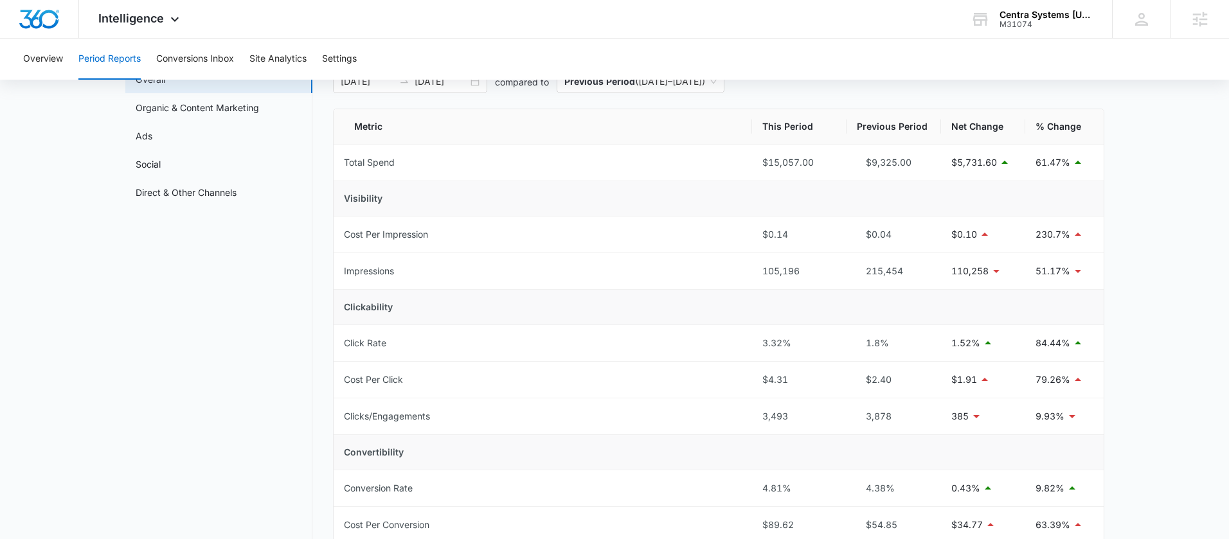
scroll to position [73, 0]
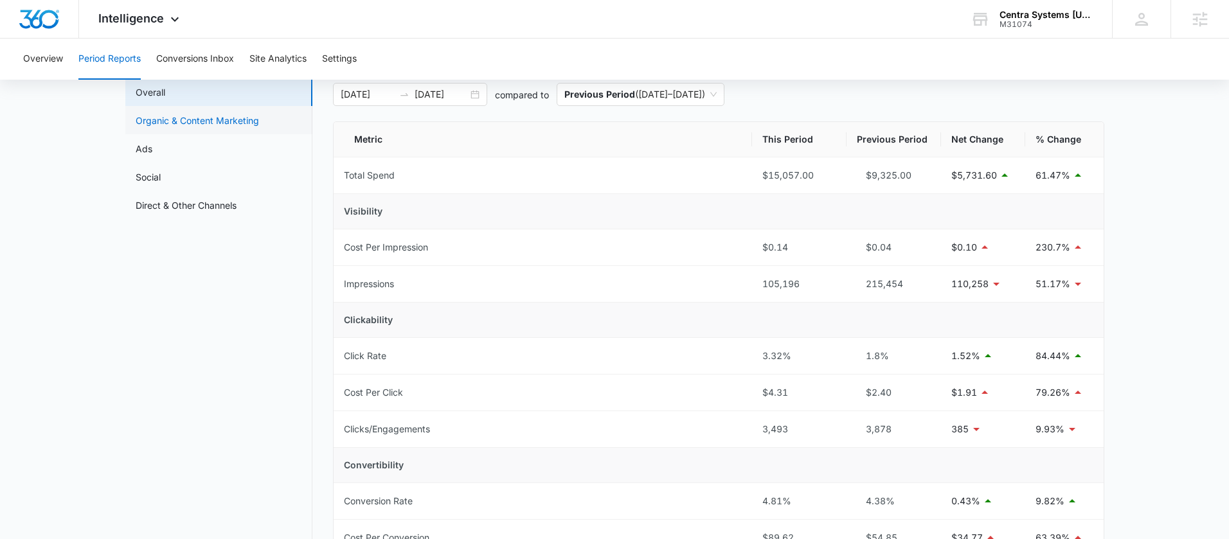
click at [201, 120] on link "Organic & Content Marketing" at bounding box center [197, 120] width 123 height 13
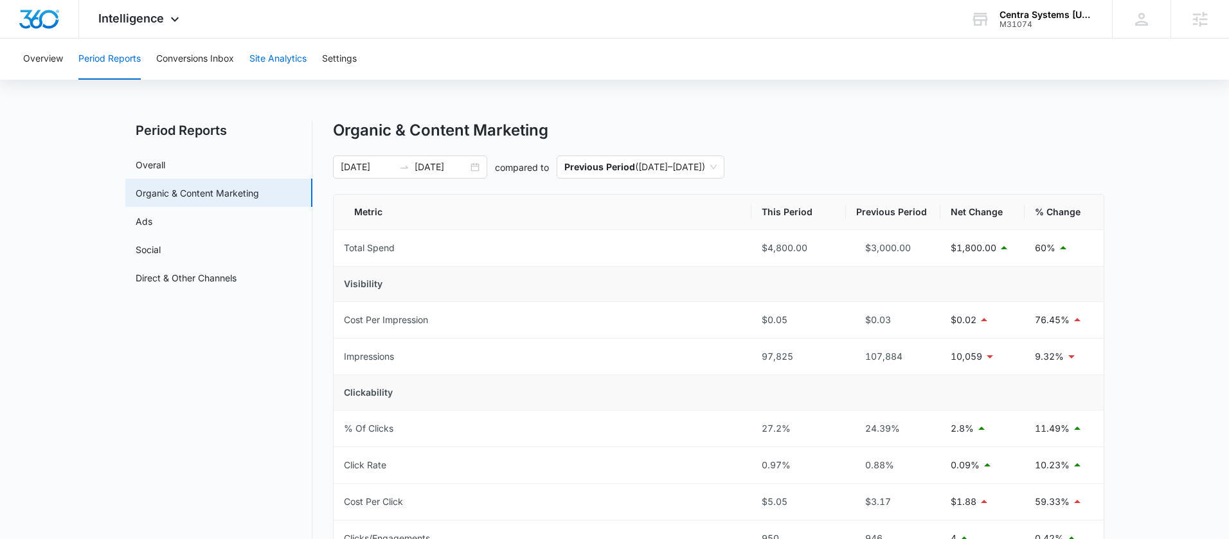
click at [280, 59] on button "Site Analytics" at bounding box center [277, 59] width 57 height 41
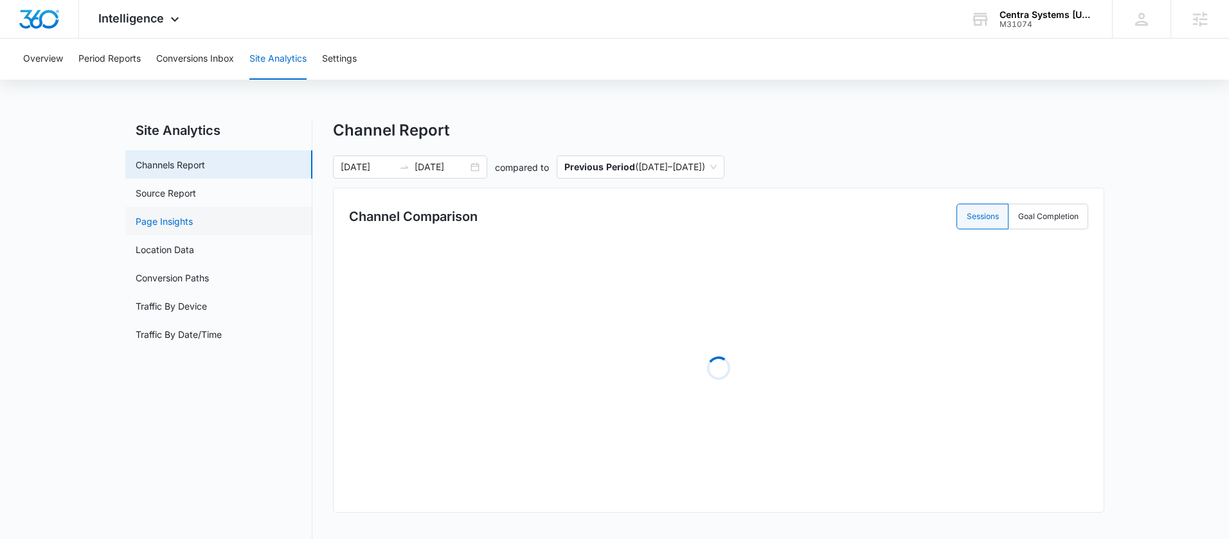
click at [193, 227] on link "Page Insights" at bounding box center [164, 221] width 57 height 13
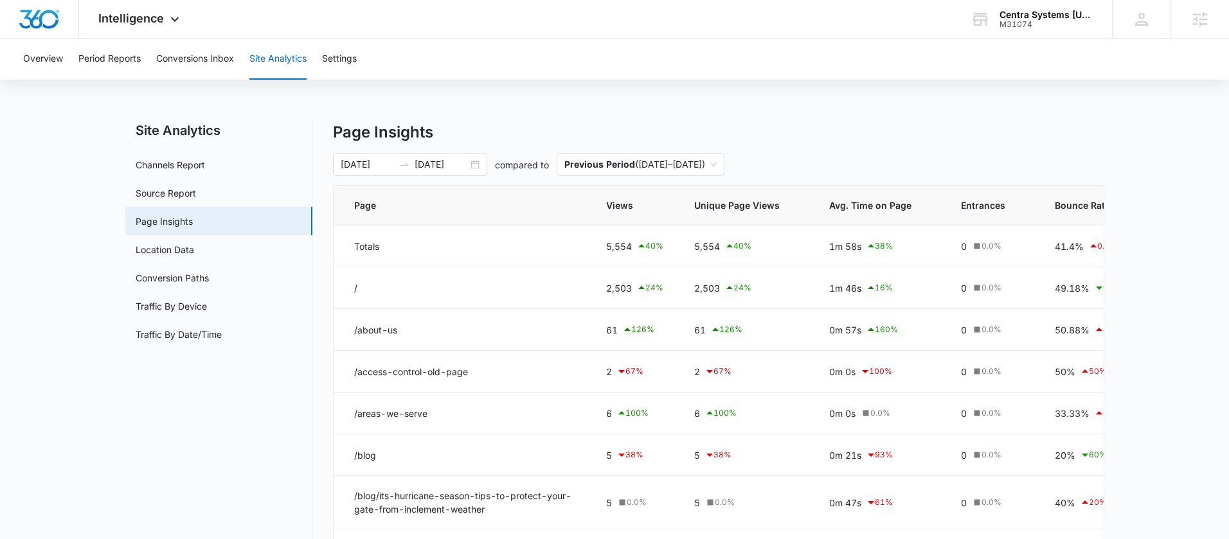
click at [911, 109] on div "Overview Period Reports Conversions Inbox Site Analytics Settings Site Analytic…" at bounding box center [614, 409] width 1229 height 740
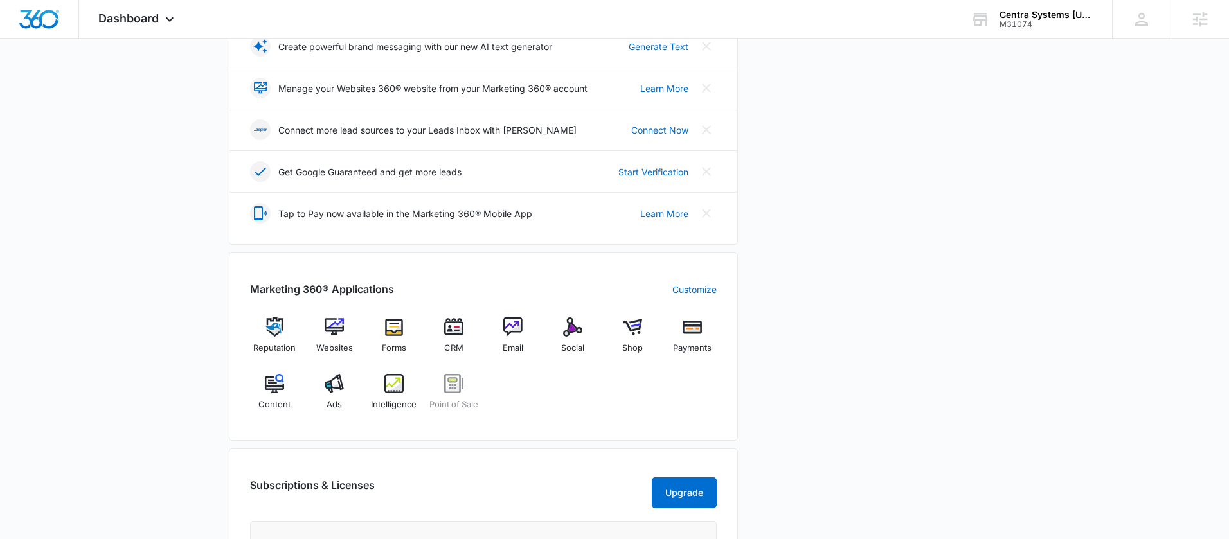
scroll to position [431, 0]
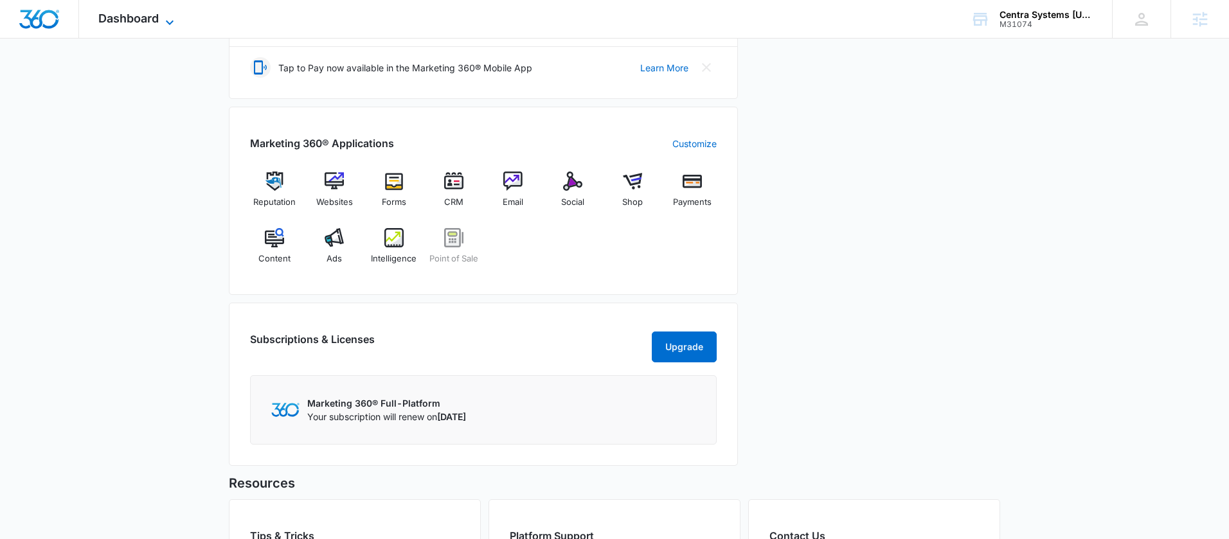
click at [112, 14] on span "Dashboard" at bounding box center [128, 18] width 60 height 13
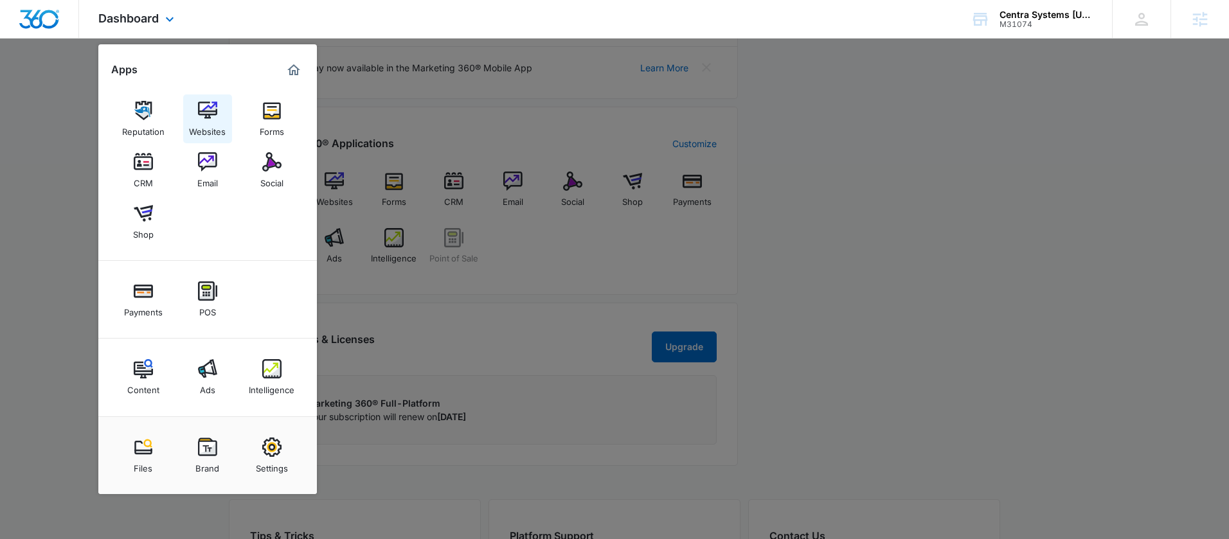
click at [210, 126] on div "Websites" at bounding box center [207, 128] width 37 height 17
